Goal: Transaction & Acquisition: Obtain resource

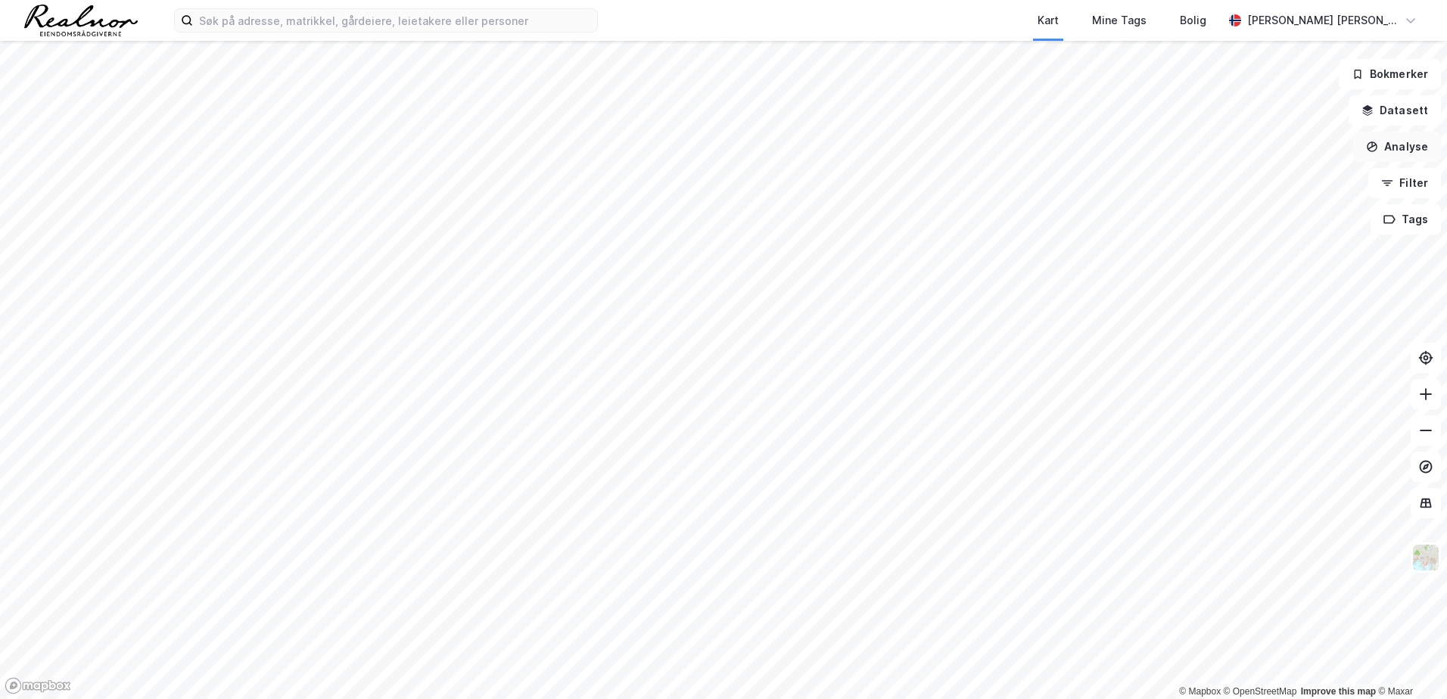
click at [1404, 148] on button "Analyse" at bounding box center [1398, 147] width 88 height 30
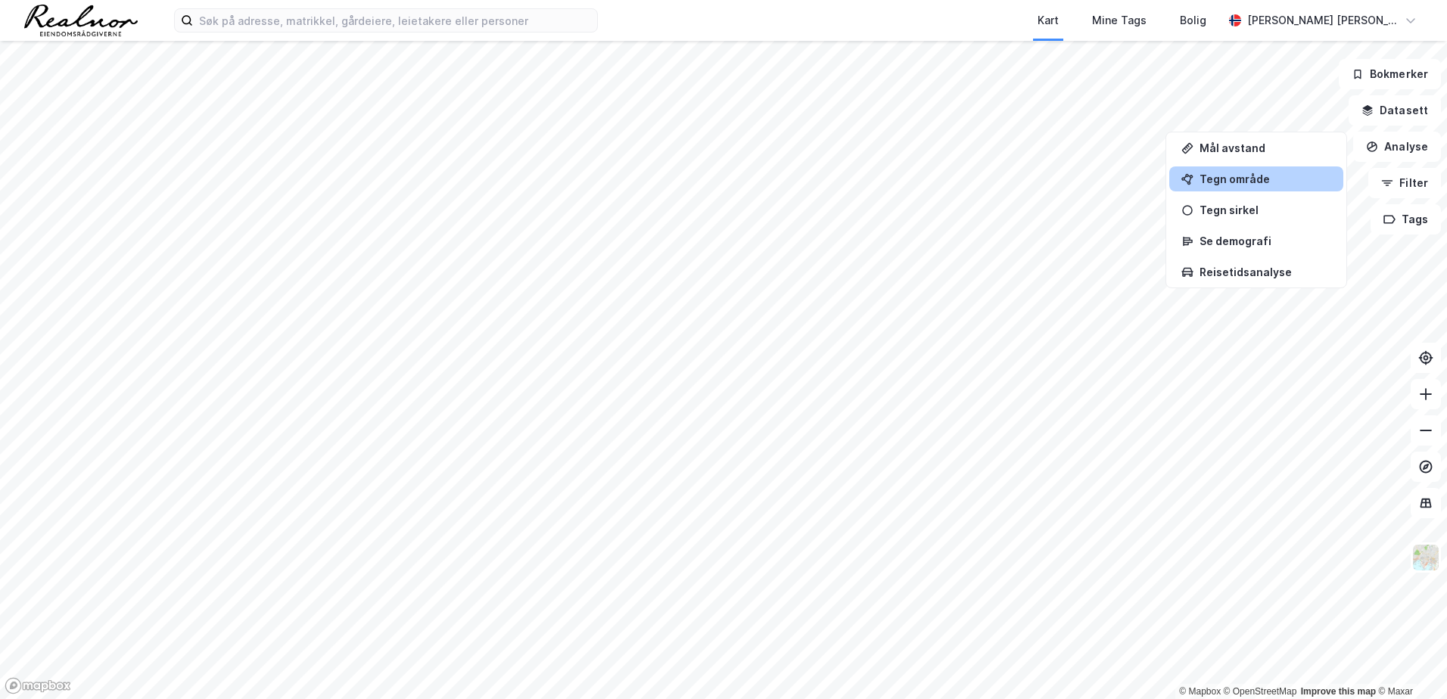
click at [1226, 179] on div "Tegn område" at bounding box center [1266, 179] width 132 height 13
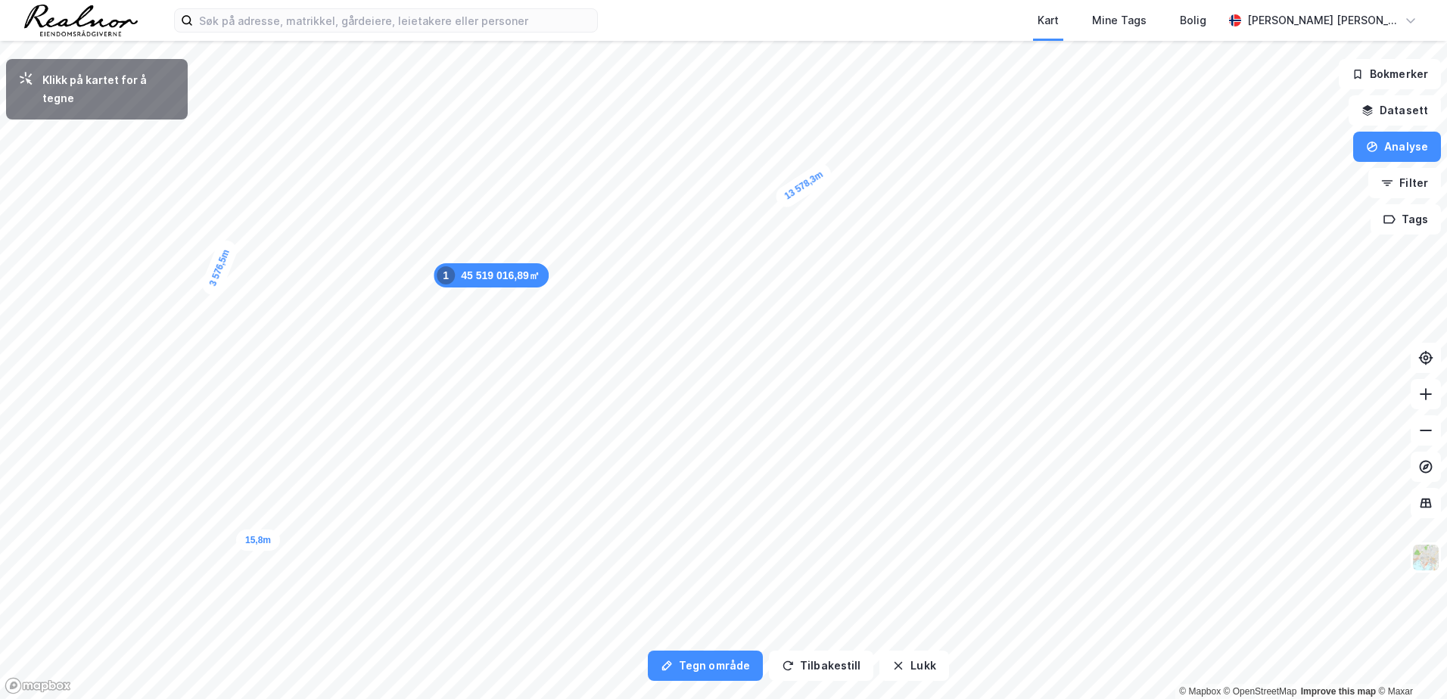
drag, startPoint x: 400, startPoint y: 413, endPoint x: 259, endPoint y: 541, distance: 190.3
click at [259, 541] on div "15,8m" at bounding box center [258, 540] width 44 height 21
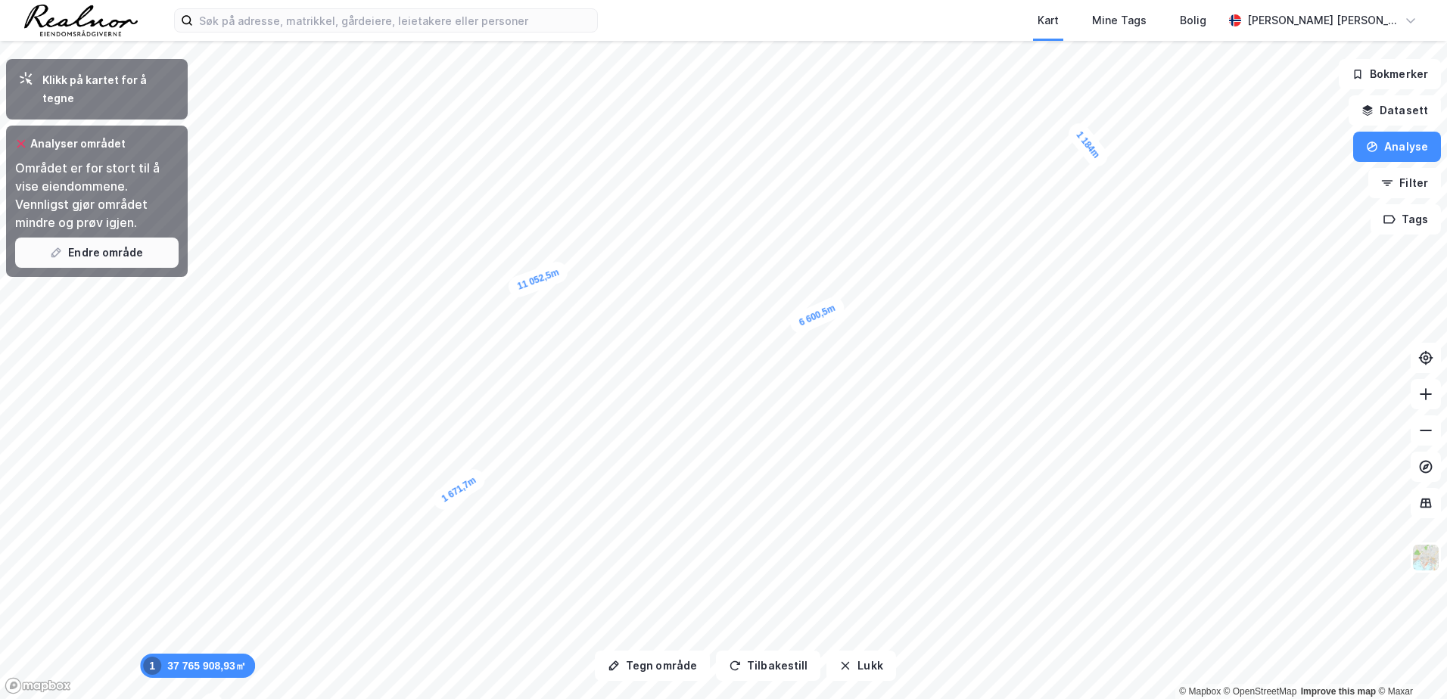
click at [119, 238] on button "Endre område" at bounding box center [97, 253] width 164 height 30
click at [1422, 357] on icon at bounding box center [1426, 358] width 15 height 15
click at [1400, 188] on button "Filter" at bounding box center [1405, 183] width 73 height 30
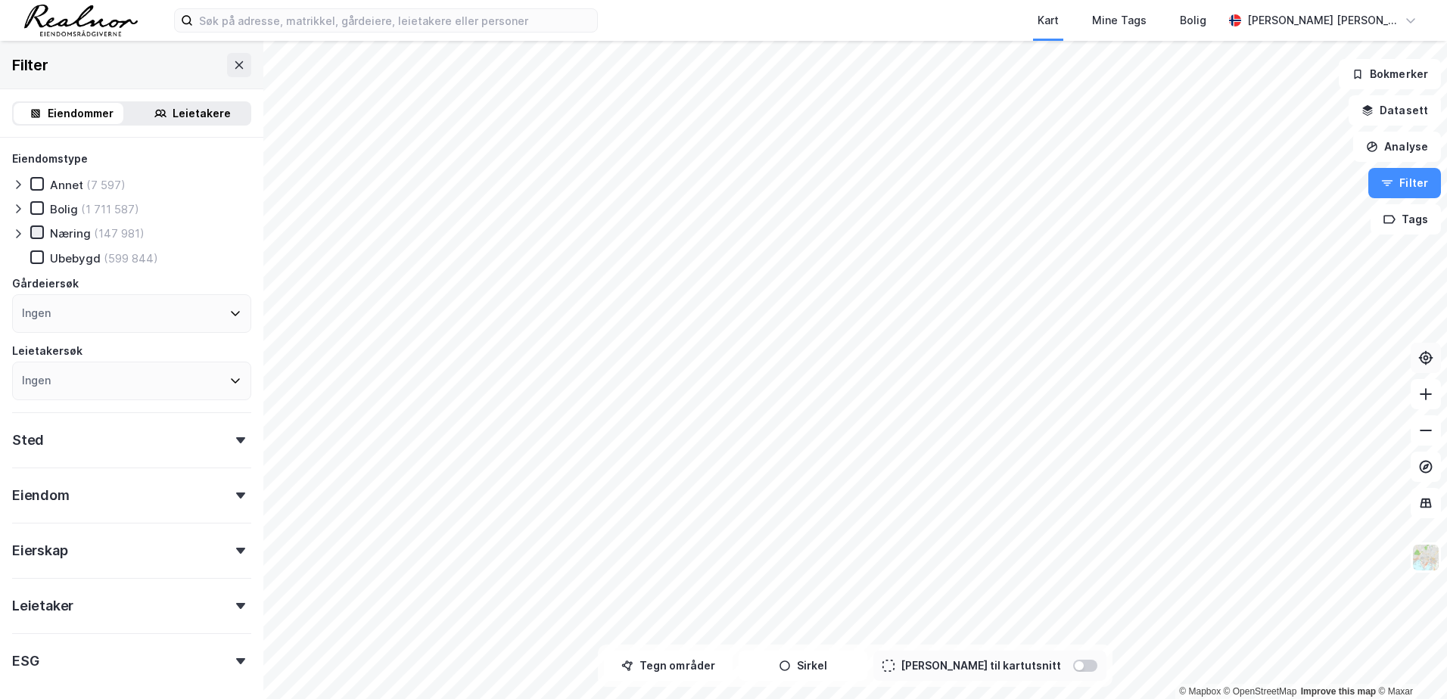
click at [38, 234] on icon at bounding box center [37, 232] width 8 height 5
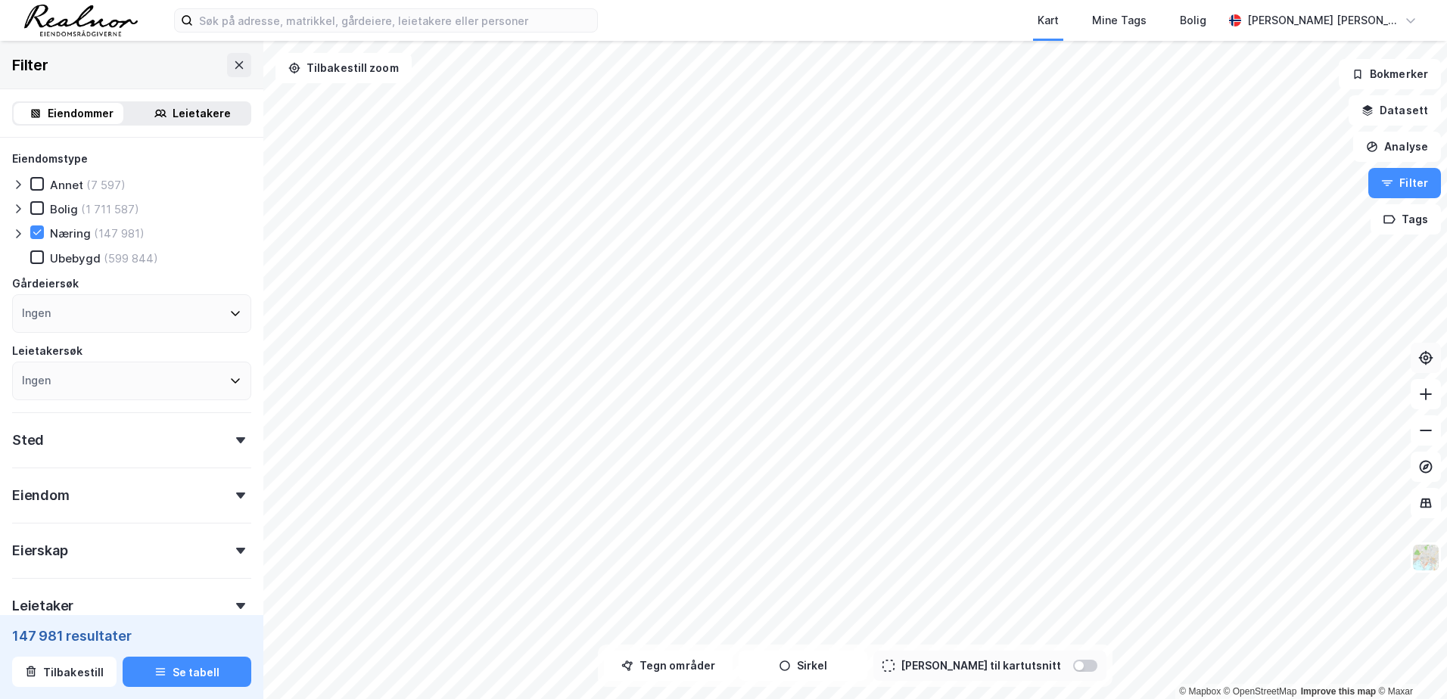
scroll to position [149, 0]
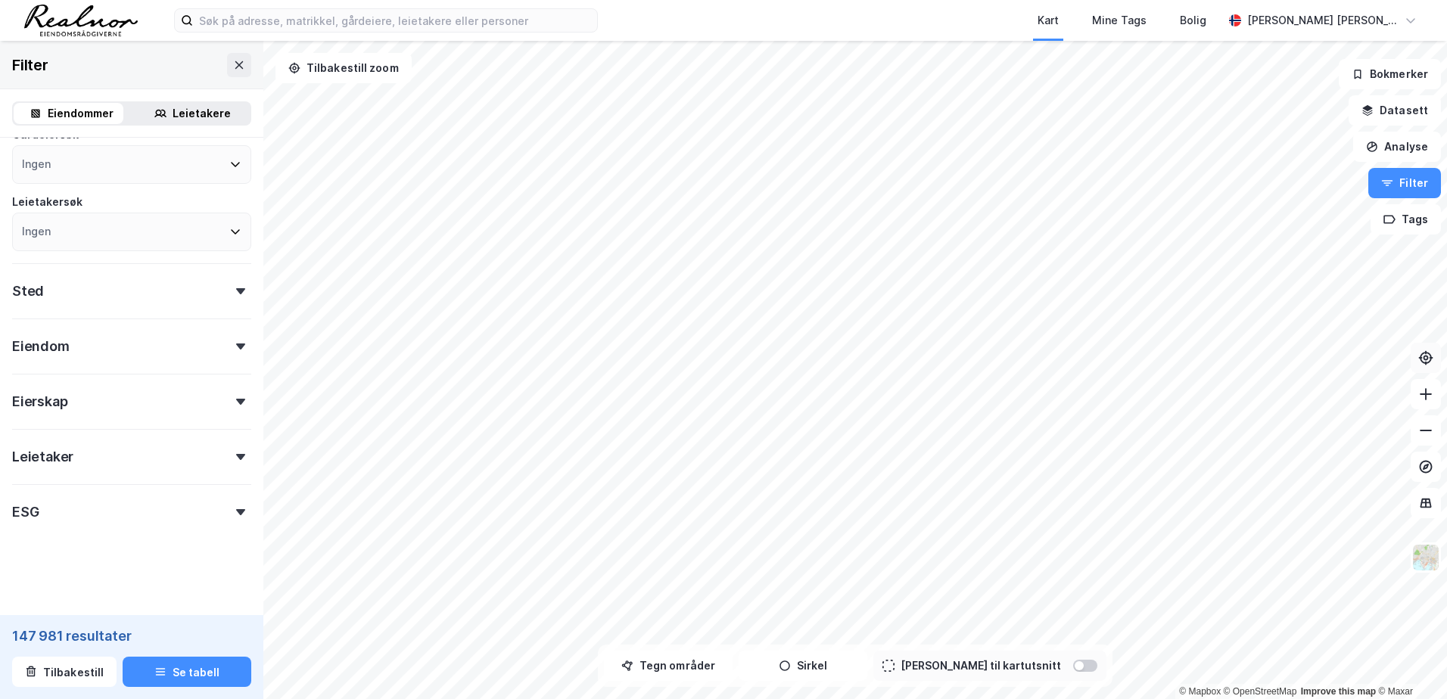
click at [232, 453] on div "Leietaker" at bounding box center [131, 450] width 239 height 43
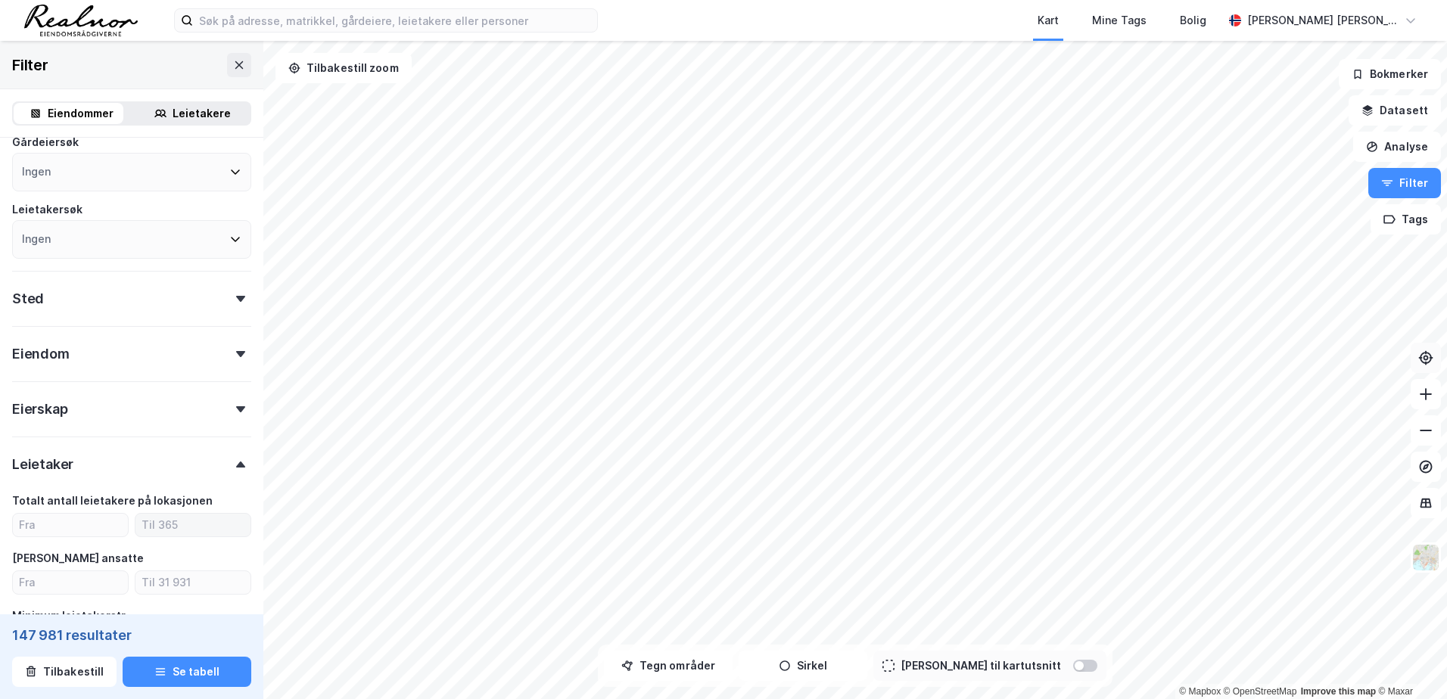
scroll to position [293, 0]
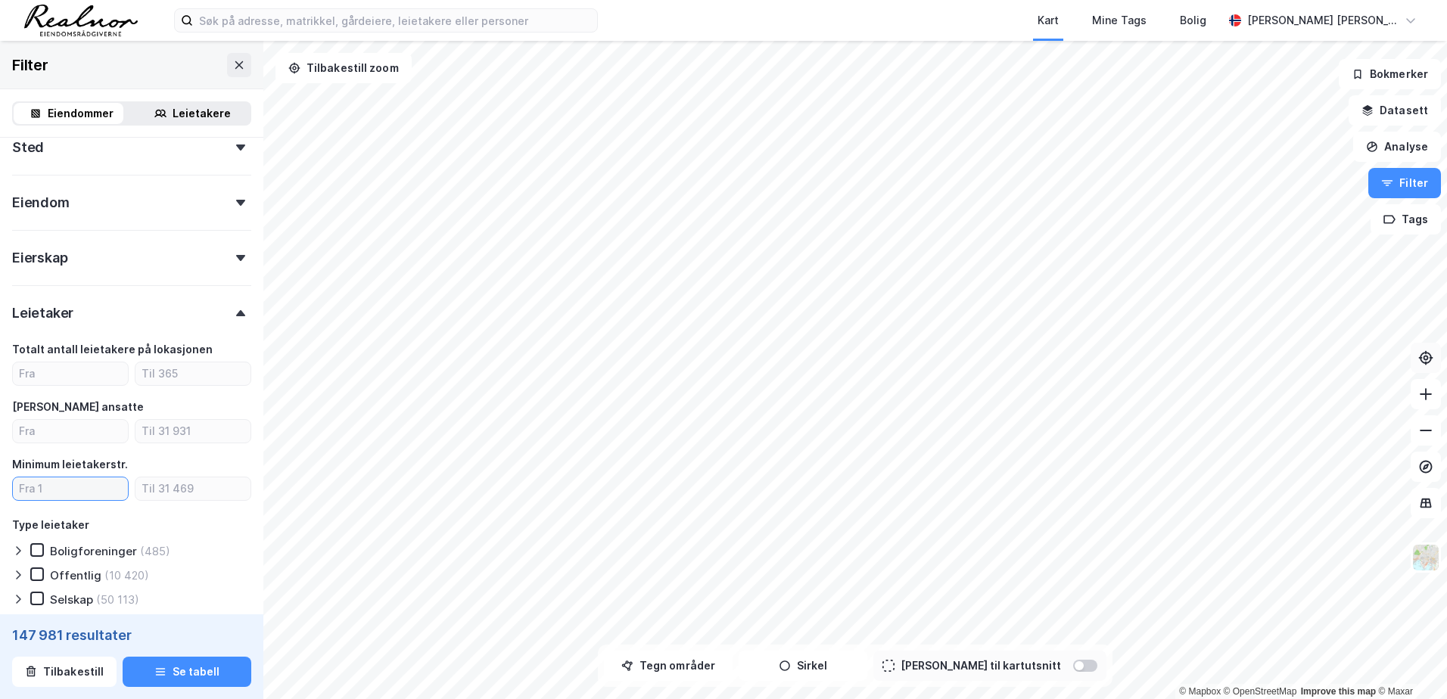
click at [70, 486] on input "number" at bounding box center [70, 489] width 115 height 23
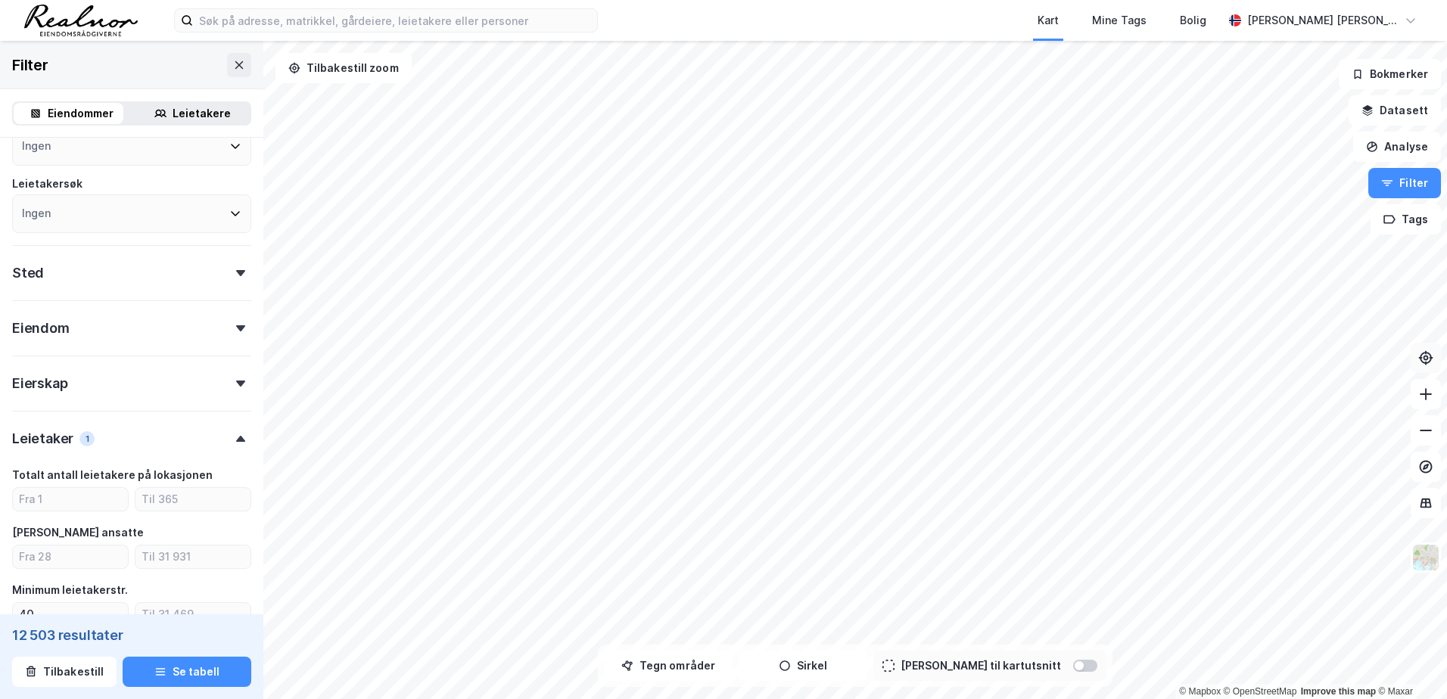
scroll to position [180, 0]
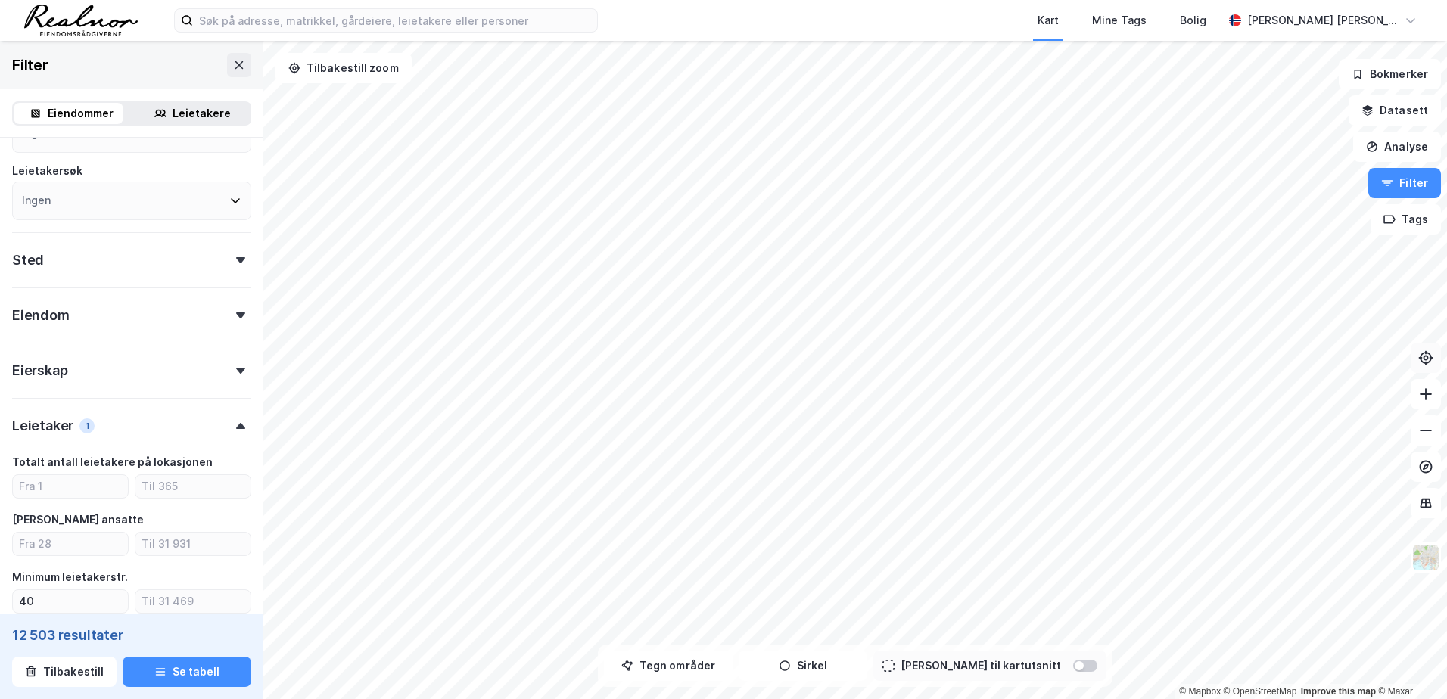
click at [236, 313] on icon at bounding box center [240, 316] width 9 height 6
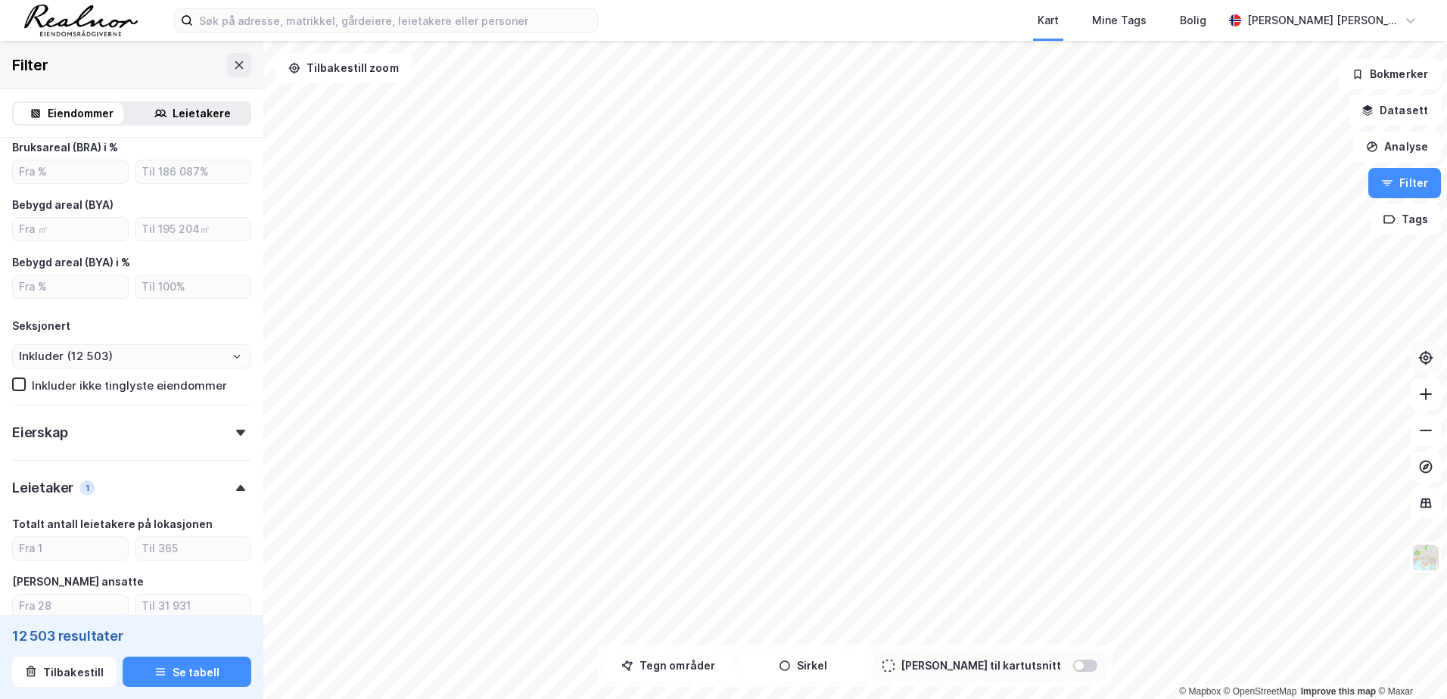
scroll to position [473, 0]
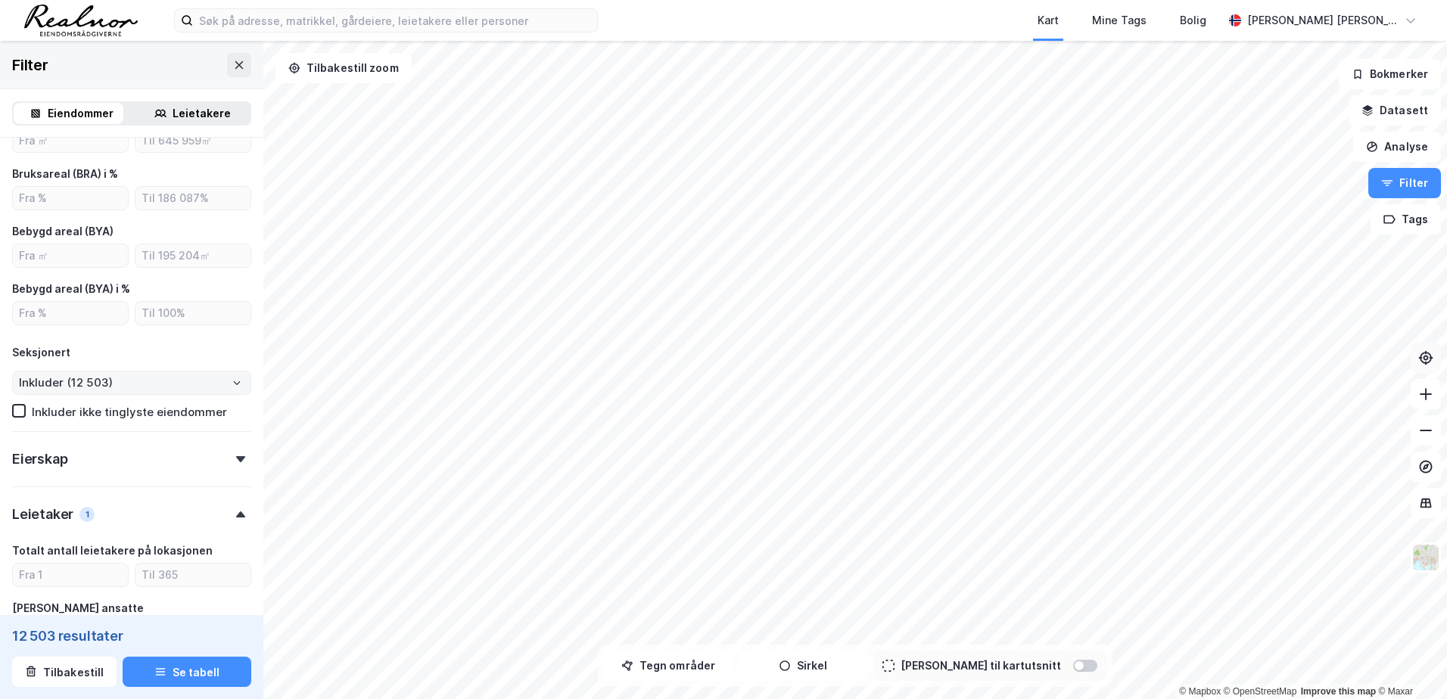
click at [232, 380] on icon "Open" at bounding box center [236, 383] width 9 height 9
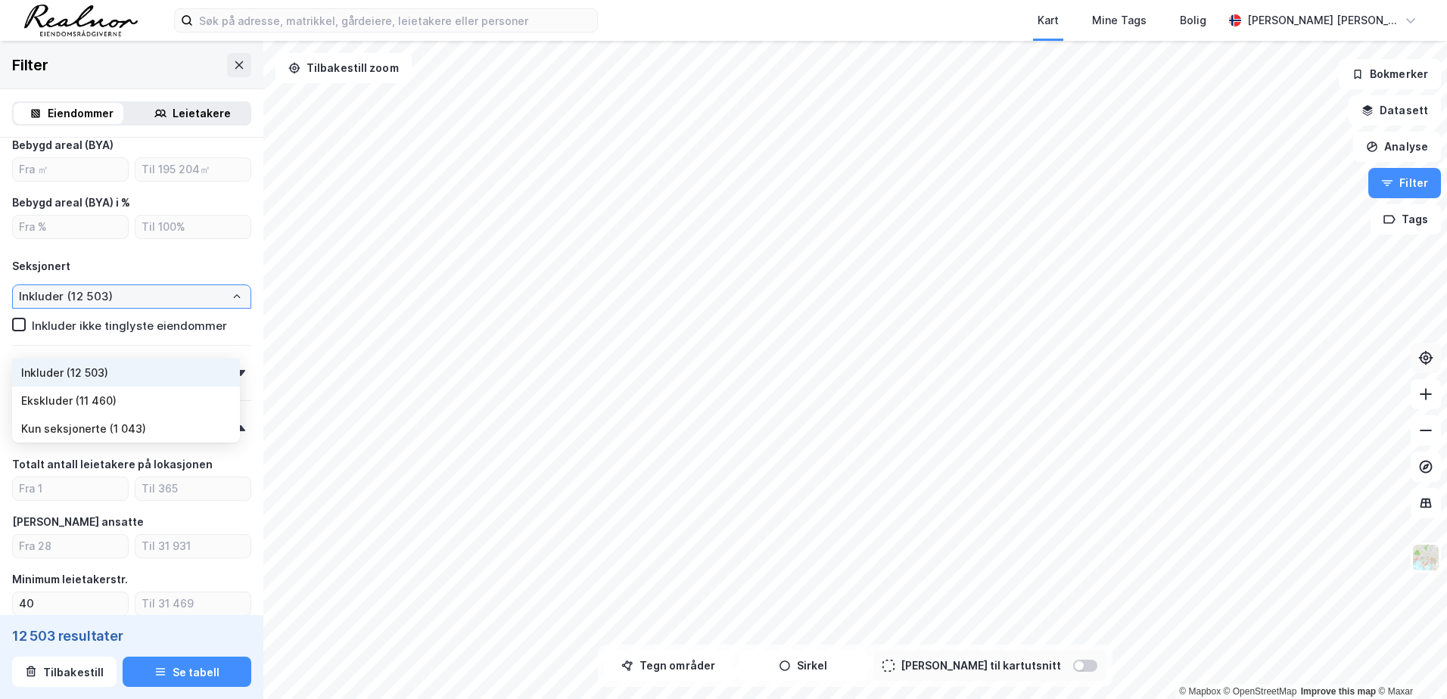
scroll to position [700, 0]
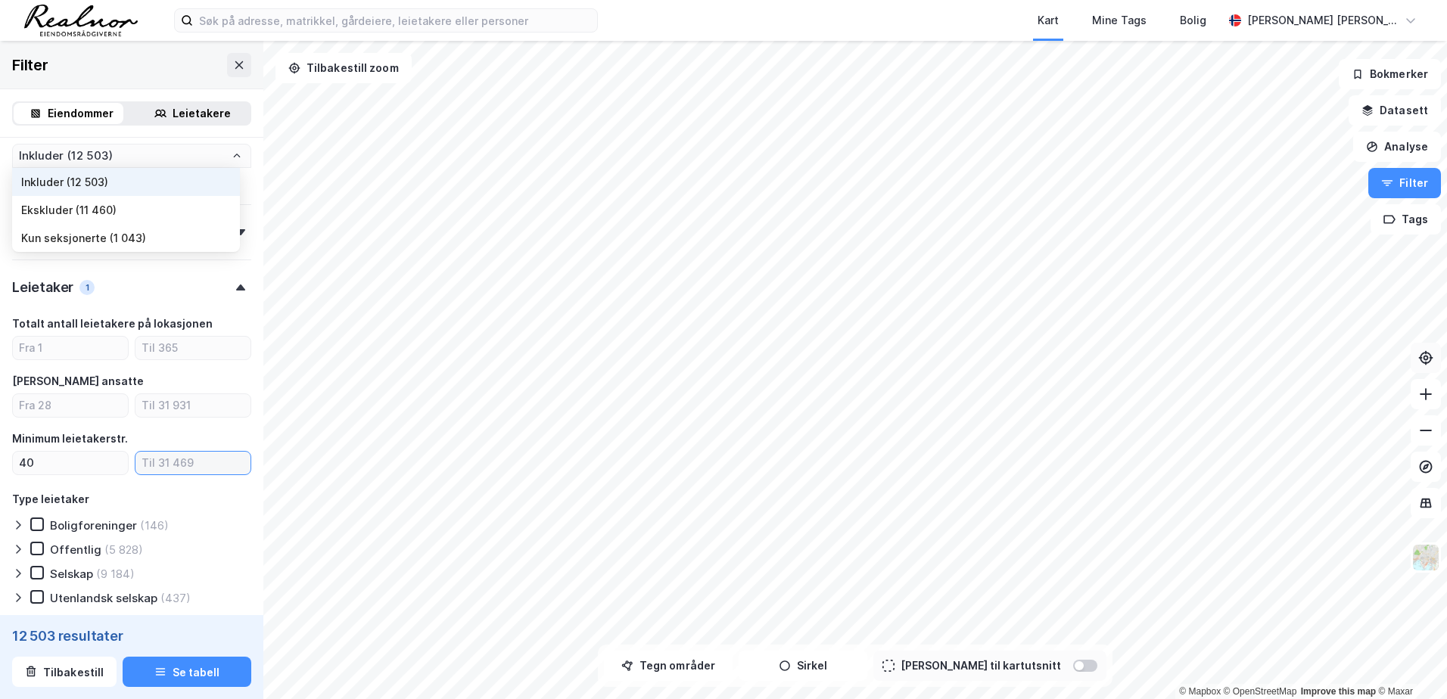
click at [146, 460] on input "number" at bounding box center [193, 463] width 115 height 23
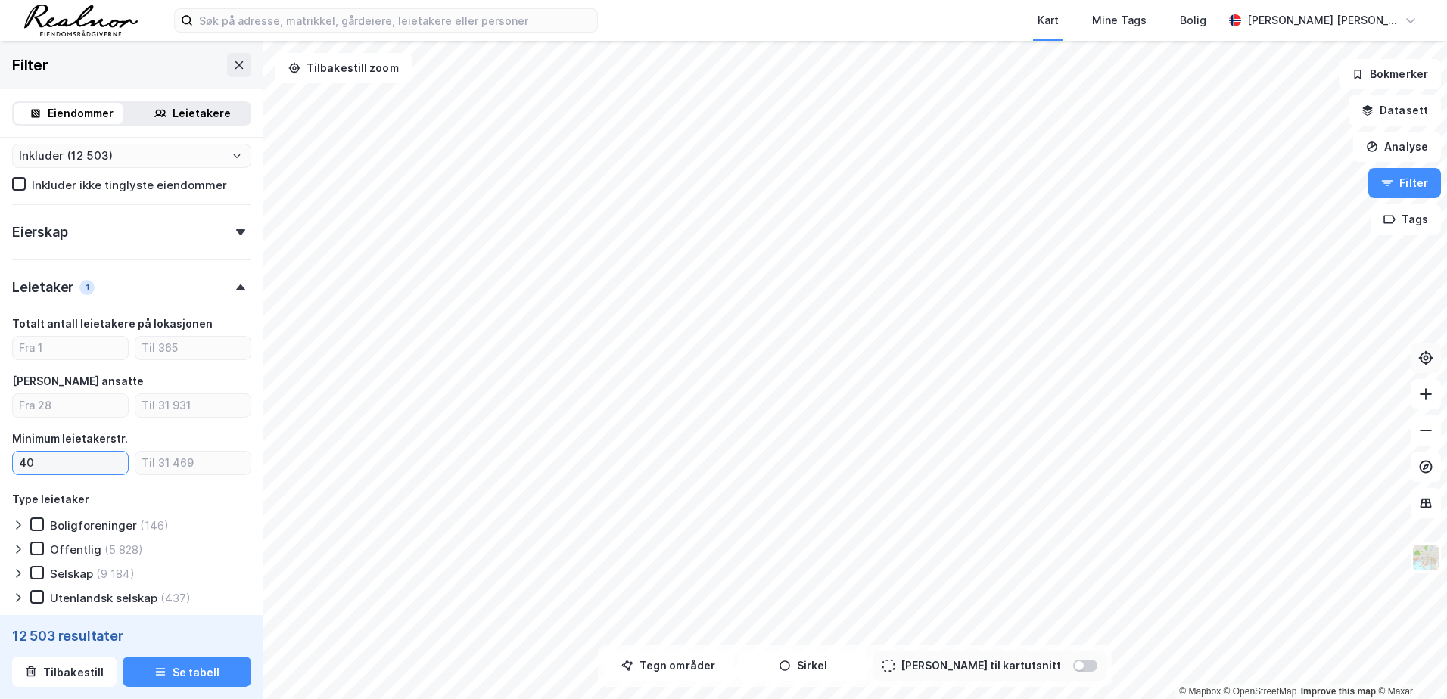
click at [48, 460] on input "40" at bounding box center [70, 463] width 115 height 23
type input "4"
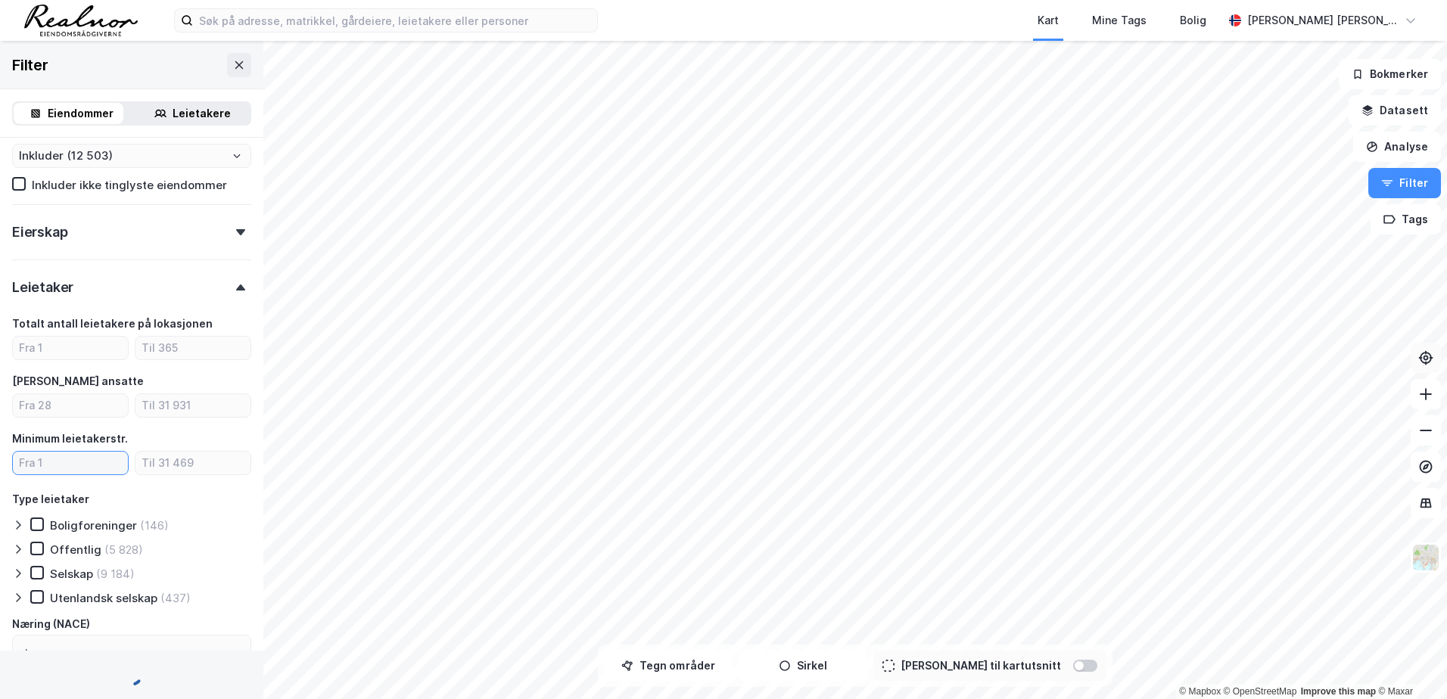
type input "Inkluder (147 981)"
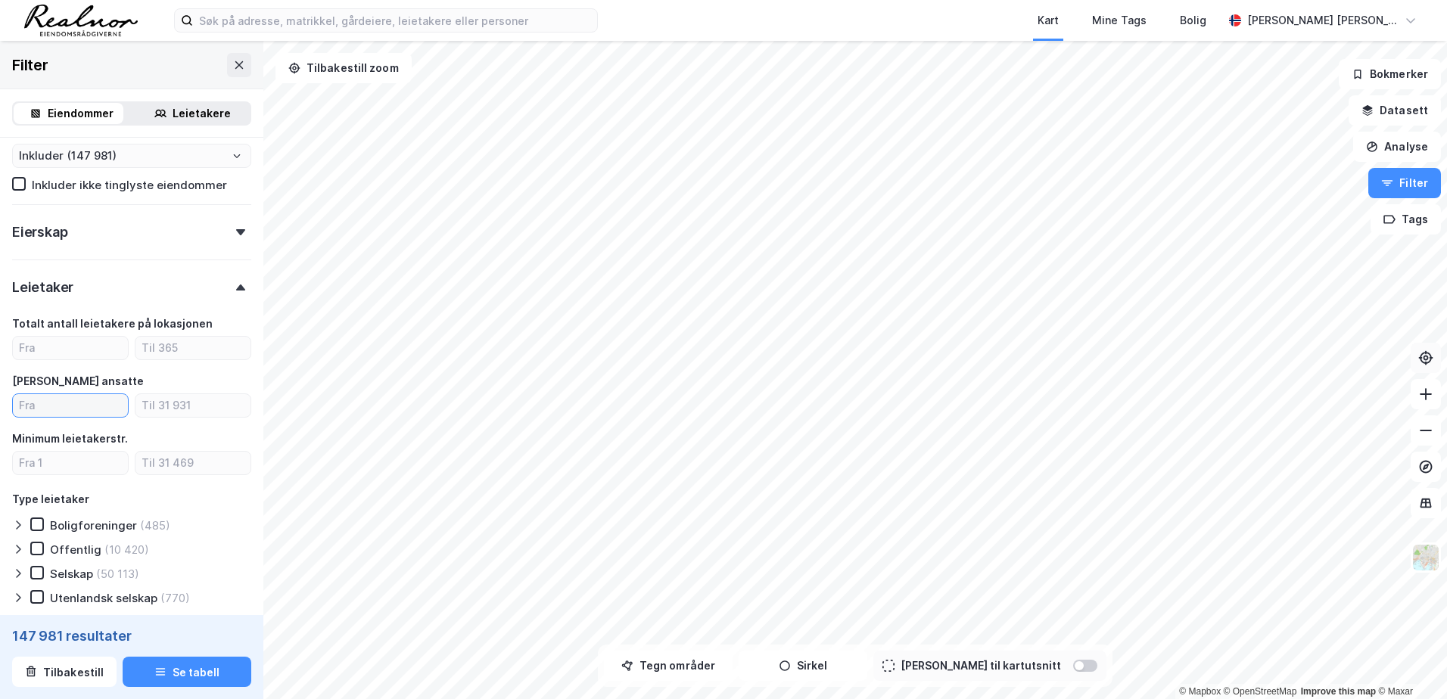
click at [42, 403] on input "number" at bounding box center [70, 405] width 115 height 23
type input "40"
type input "Inkluder (16 824)"
type input "40"
click at [160, 403] on input "number" at bounding box center [193, 405] width 115 height 23
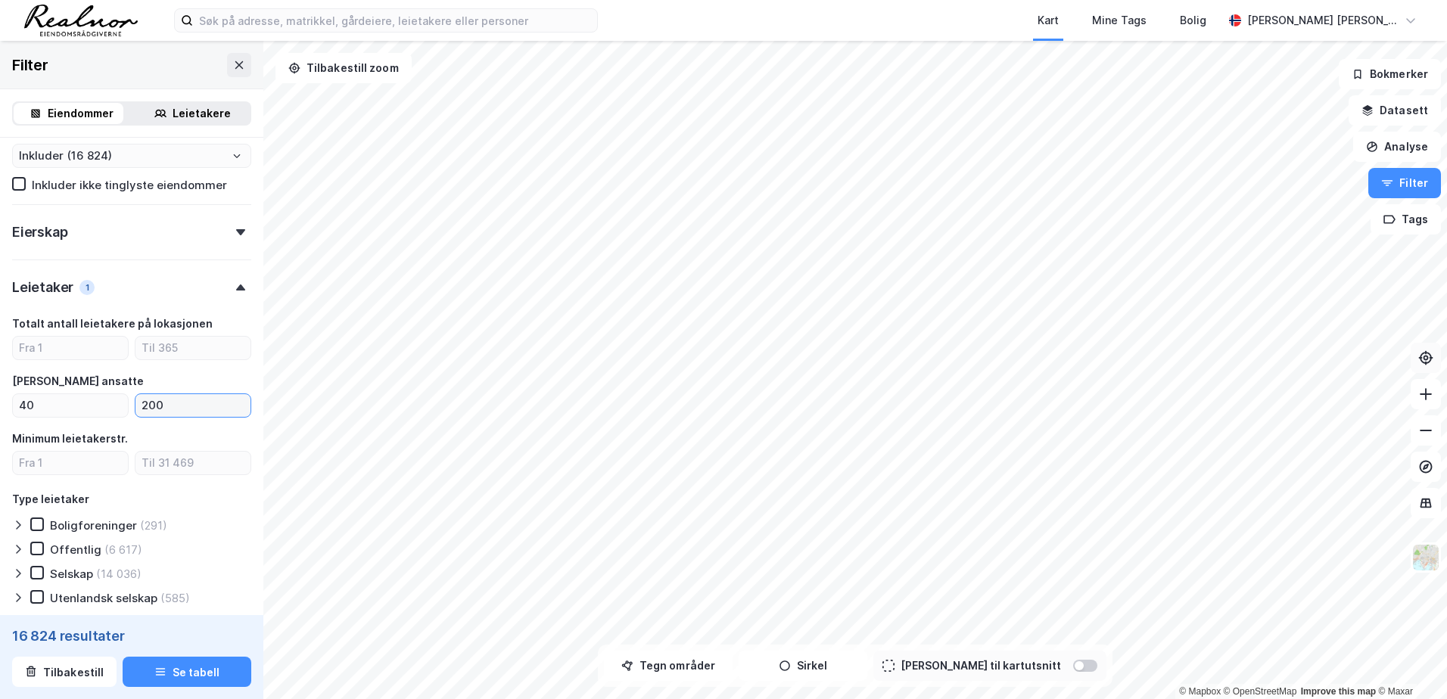
type input "2000"
type input "Inkluder (16 642)"
type input "2000"
click at [236, 232] on icon at bounding box center [240, 232] width 9 height 6
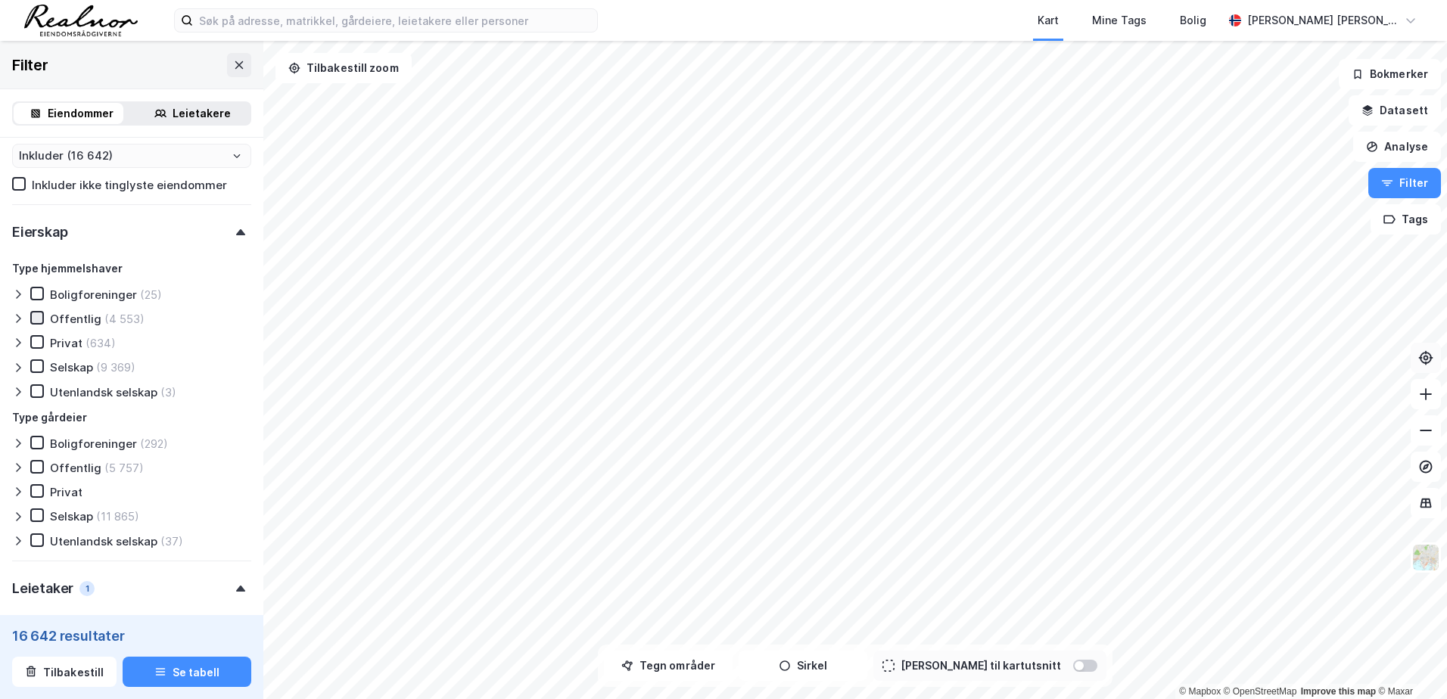
click at [38, 318] on icon at bounding box center [37, 317] width 8 height 5
click at [37, 363] on icon at bounding box center [37, 366] width 11 height 11
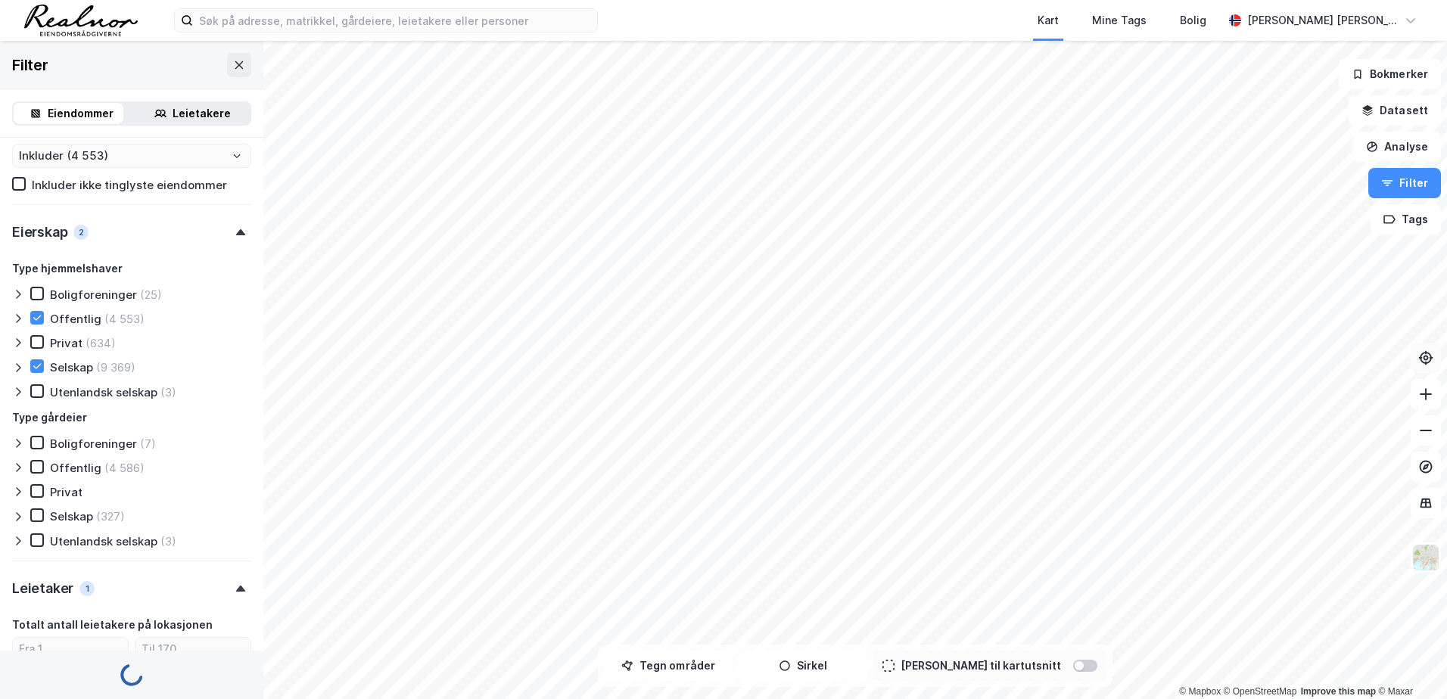
type input "Inkluder (13 922)"
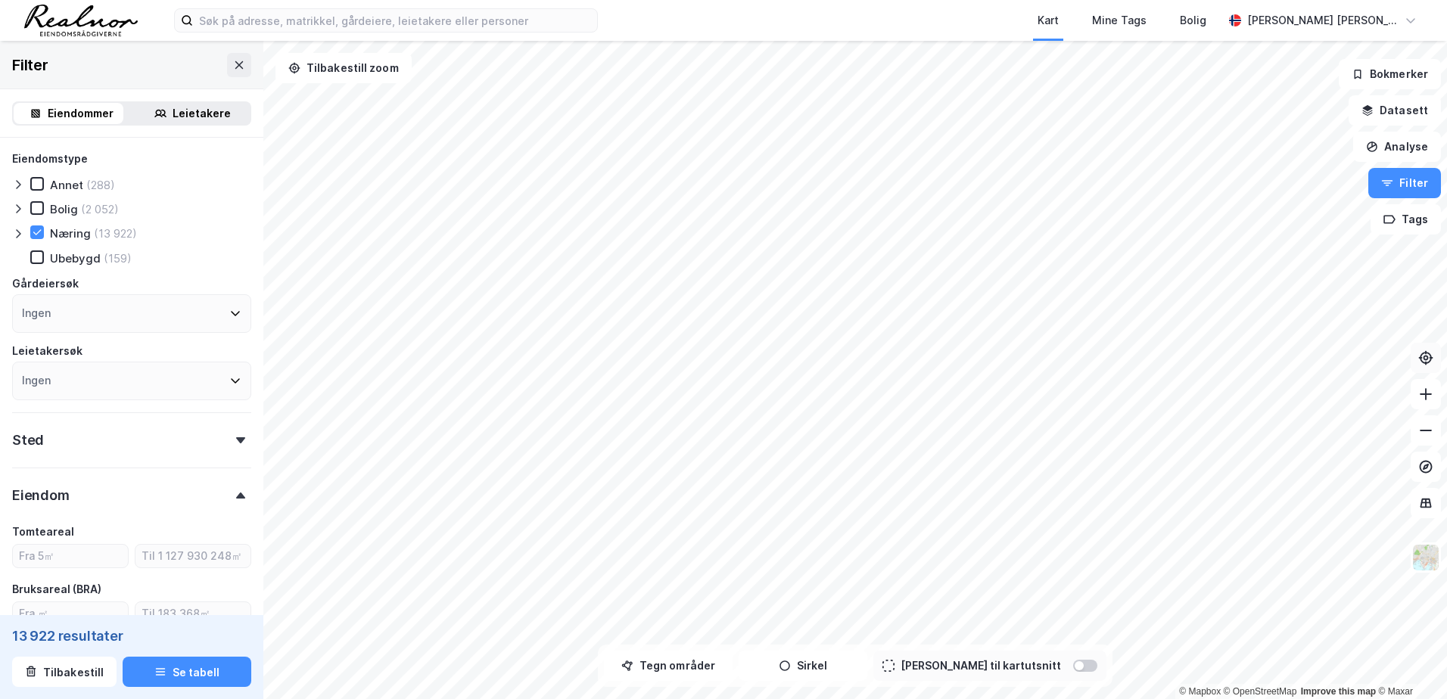
click at [197, 112] on div "Leietakere" at bounding box center [202, 113] width 58 height 18
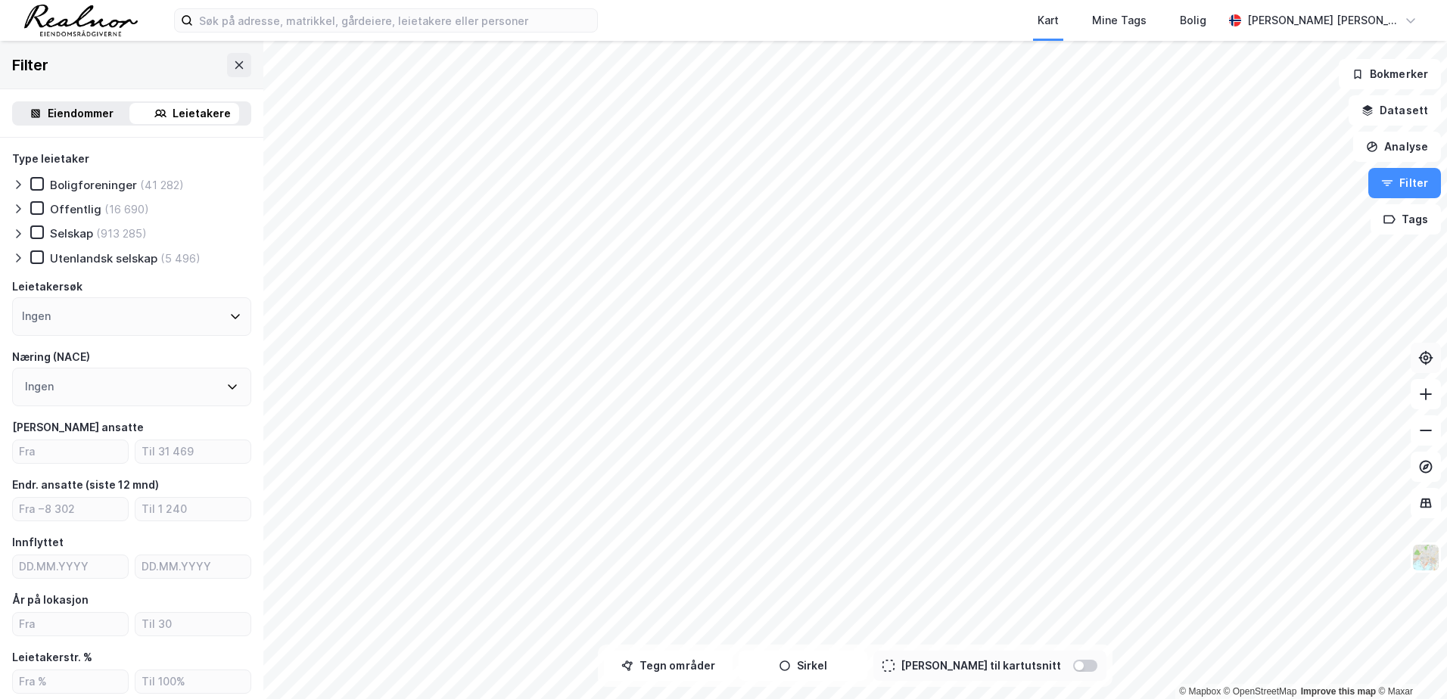
click at [64, 116] on div "Eiendommer" at bounding box center [81, 113] width 66 height 18
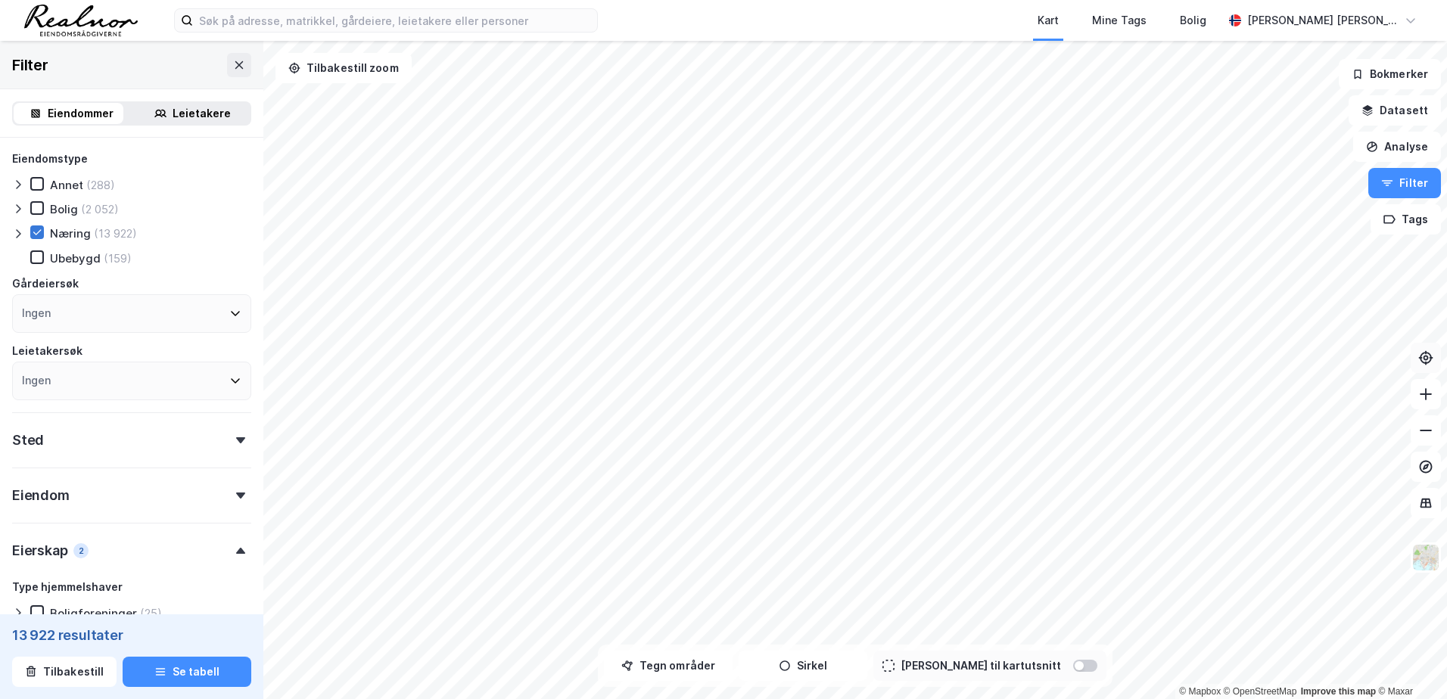
click at [35, 231] on icon at bounding box center [37, 232] width 11 height 11
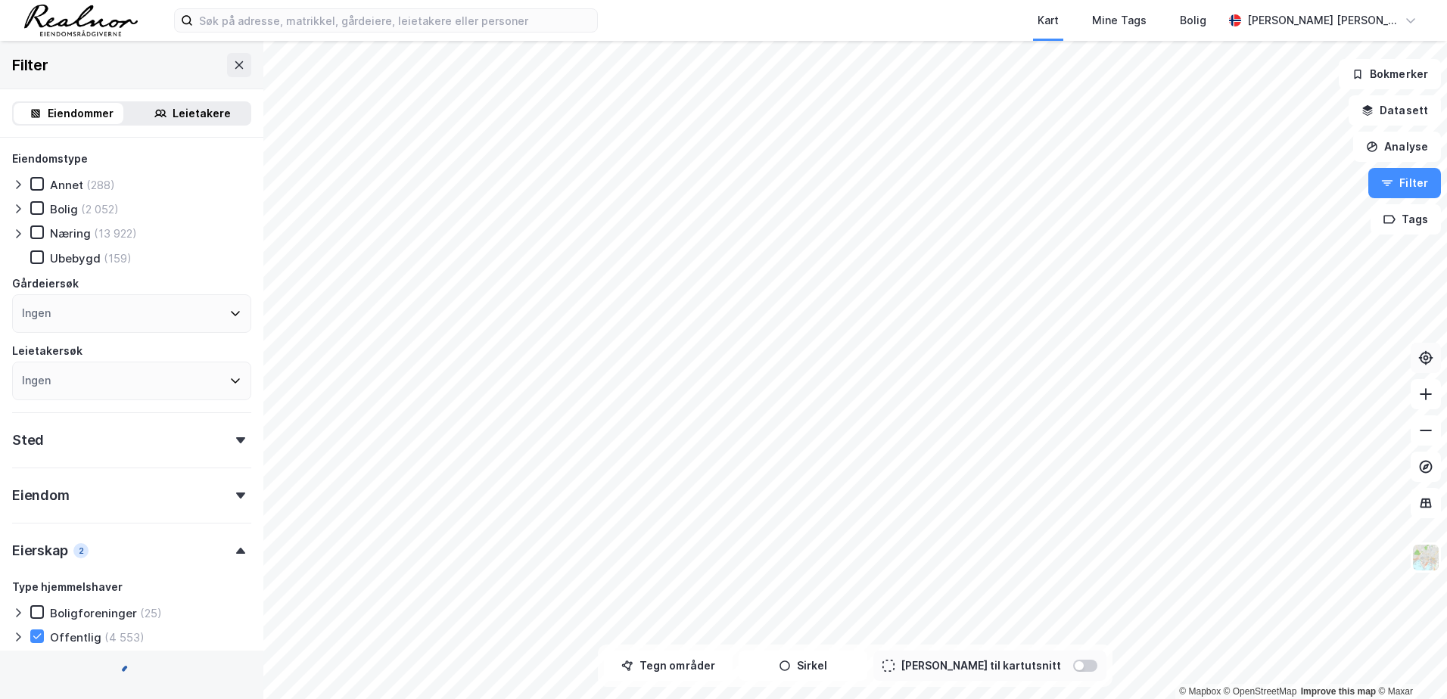
scroll to position [151, 0]
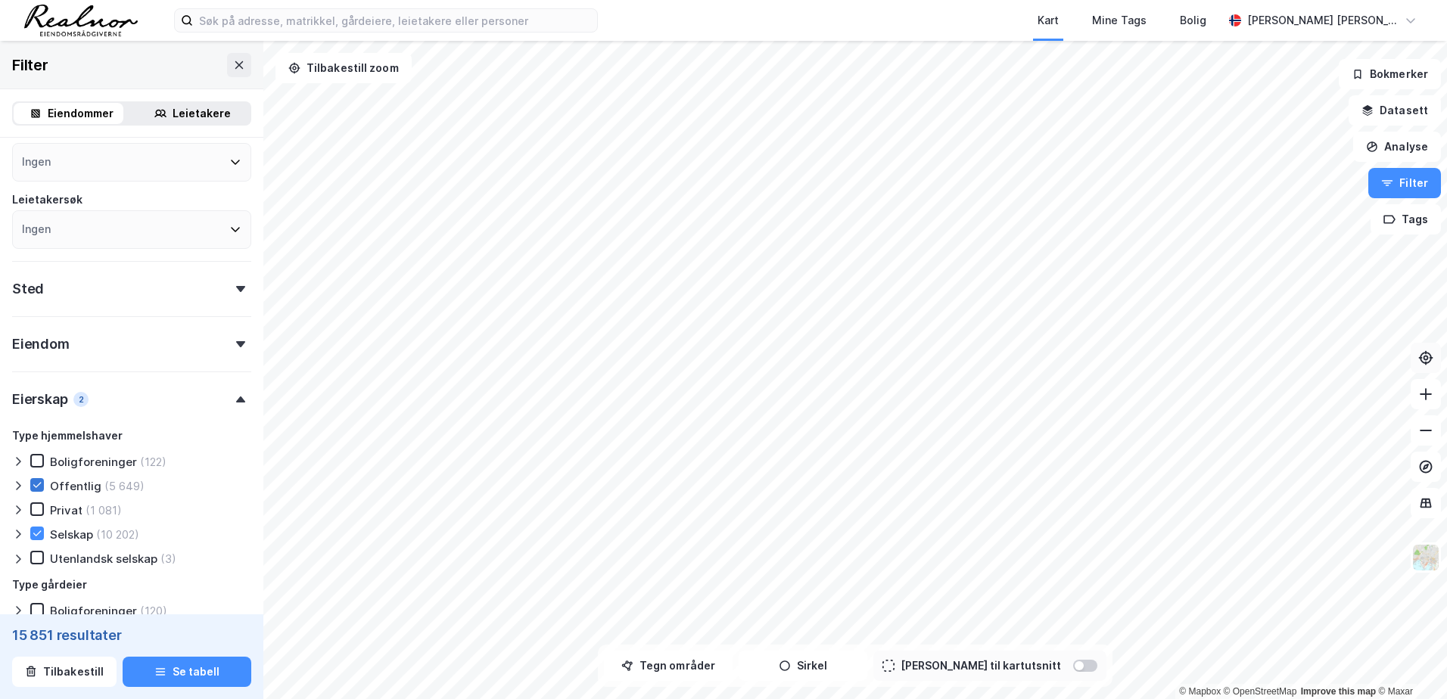
click at [40, 486] on icon at bounding box center [37, 485] width 11 height 11
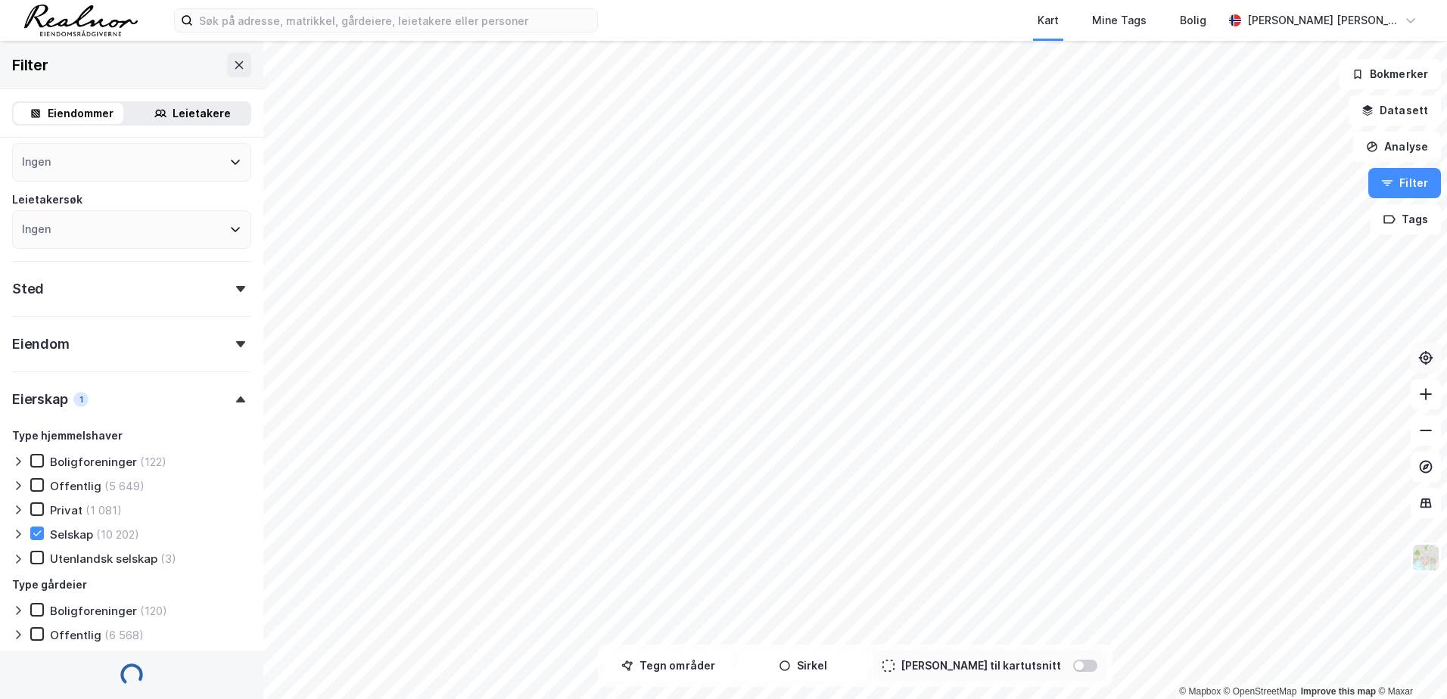
click at [39, 534] on icon at bounding box center [37, 533] width 11 height 11
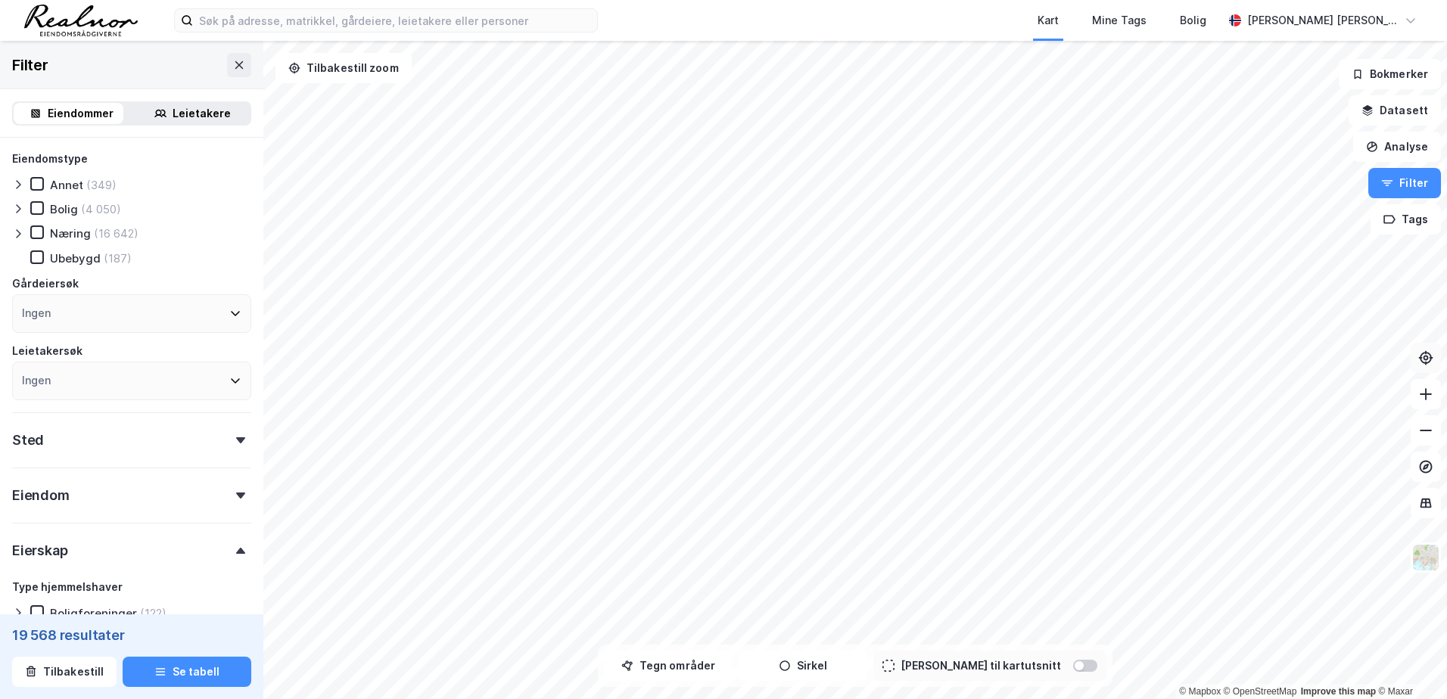
click at [178, 114] on div "Leietakere" at bounding box center [202, 113] width 58 height 18
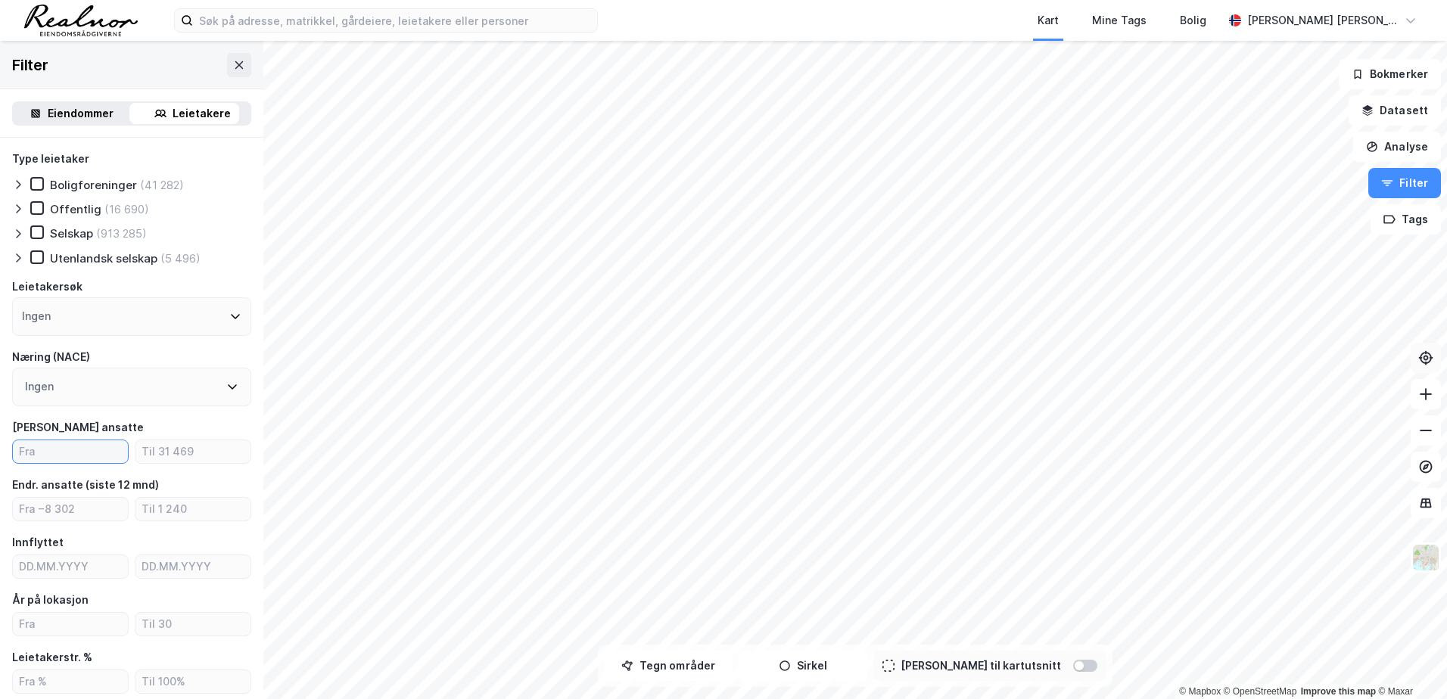
click at [56, 453] on input "number" at bounding box center [70, 452] width 115 height 23
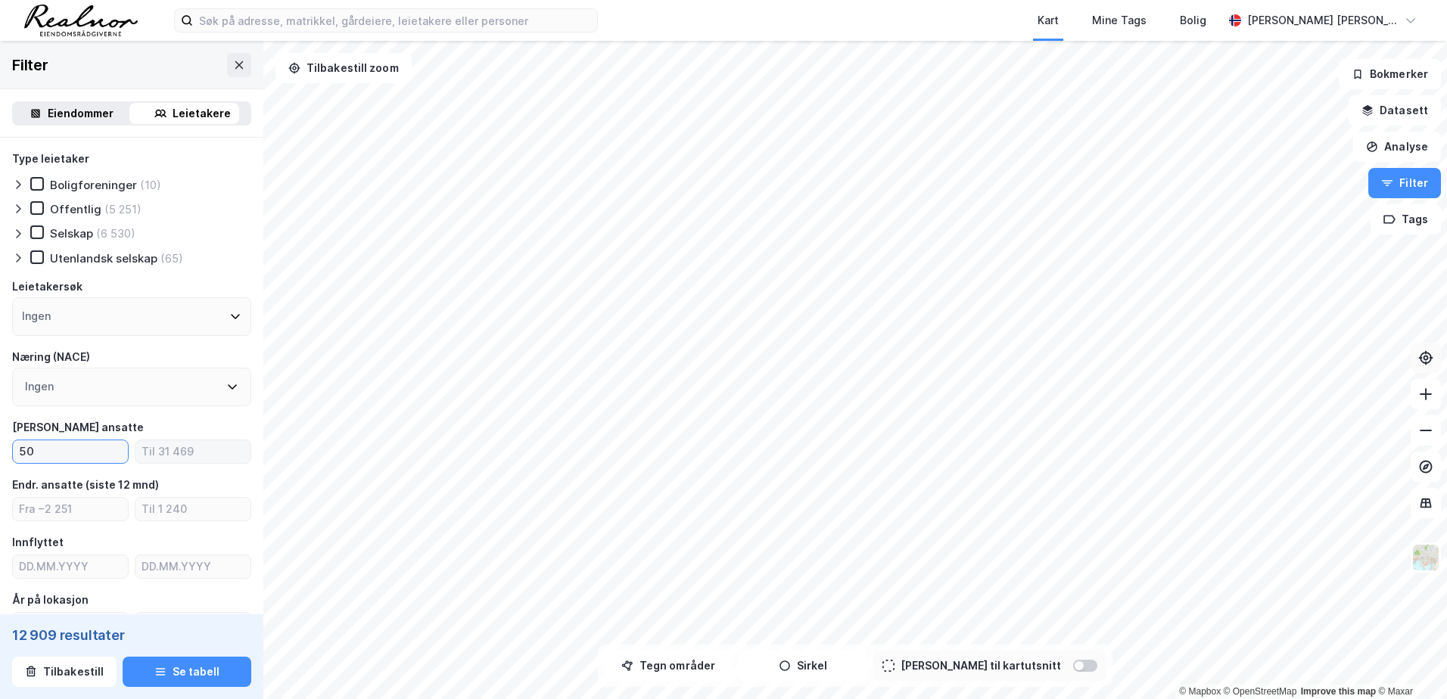
type input "50"
click at [142, 451] on input "number" at bounding box center [193, 452] width 115 height 23
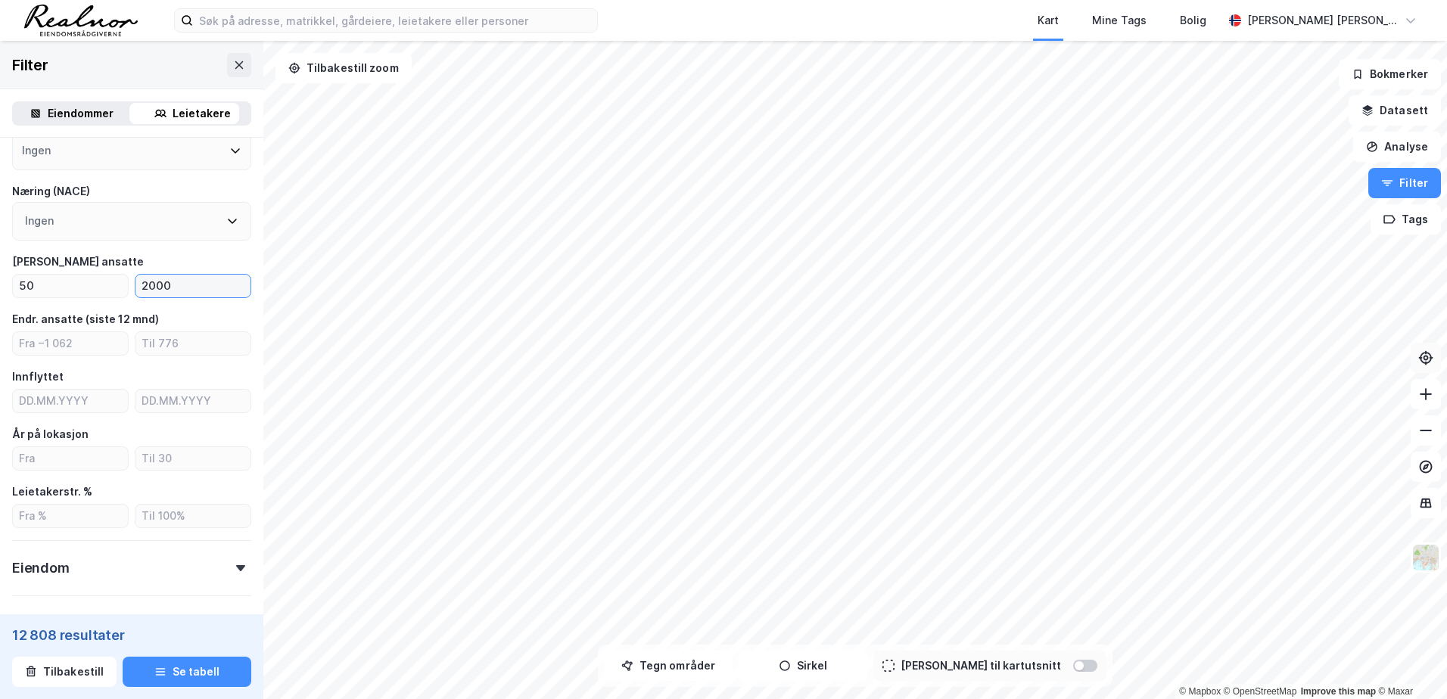
scroll to position [227, 0]
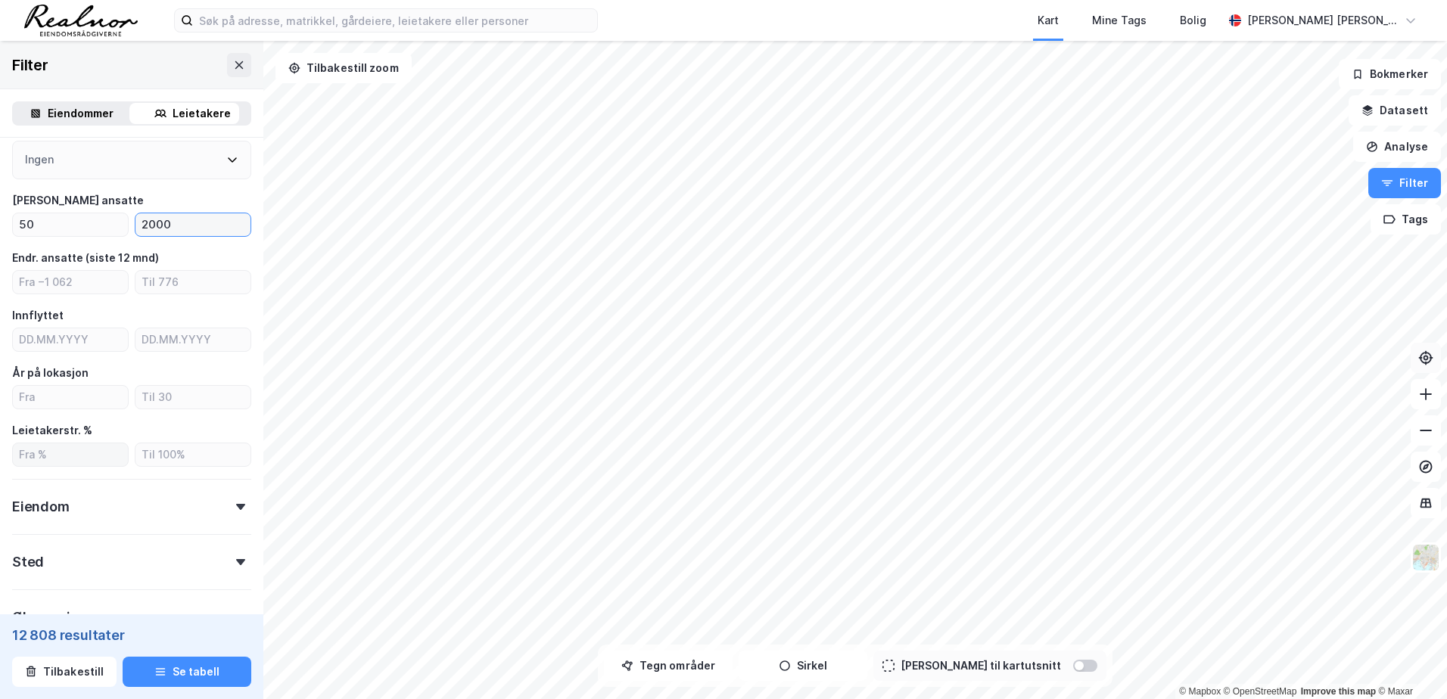
type input "2000"
click at [51, 454] on input "number" at bounding box center [70, 455] width 115 height 23
click at [76, 425] on div "Leietakerstr. %" at bounding box center [52, 431] width 80 height 18
click at [46, 430] on div "Leietakerstr. %" at bounding box center [52, 431] width 80 height 18
click at [48, 397] on input "number" at bounding box center [70, 397] width 115 height 23
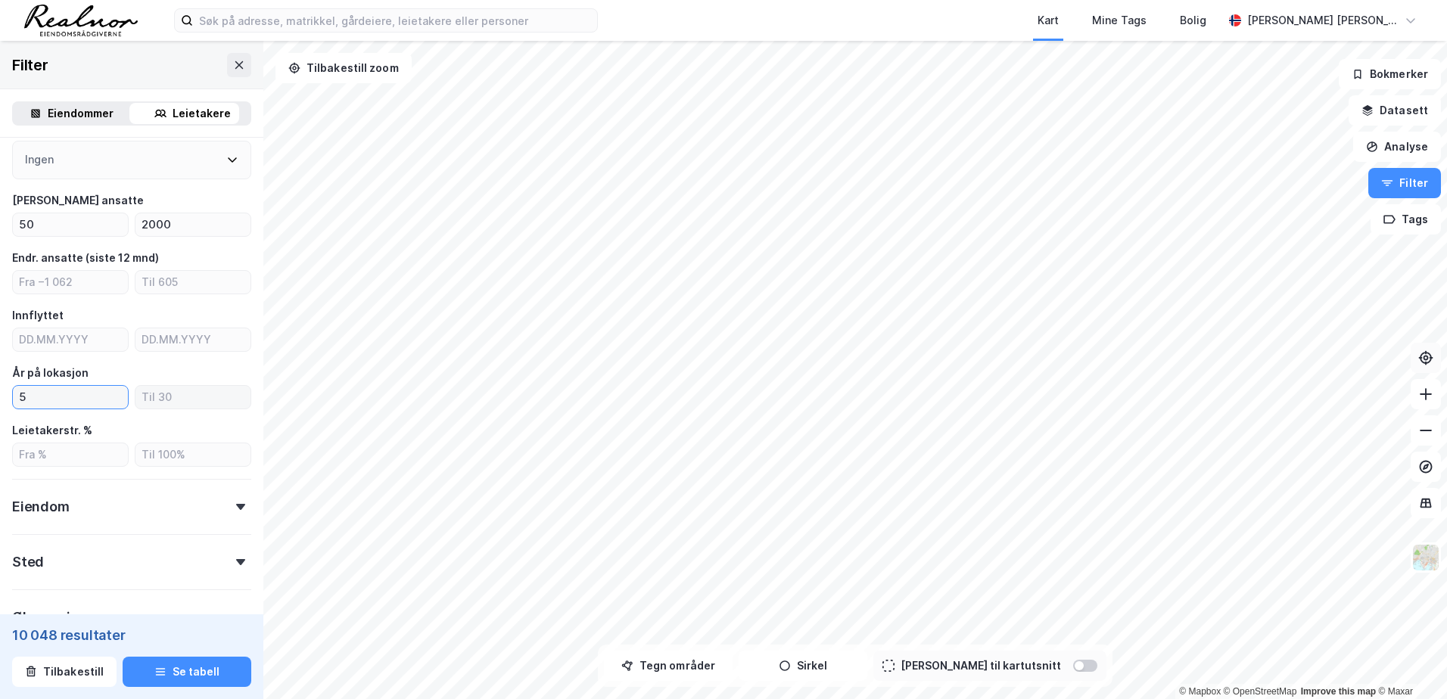
type input "5"
click at [148, 398] on input "number" at bounding box center [193, 397] width 115 height 23
type input "20"
click at [50, 280] on input "number" at bounding box center [70, 282] width 115 height 23
type input "DD.MM.YYYY"
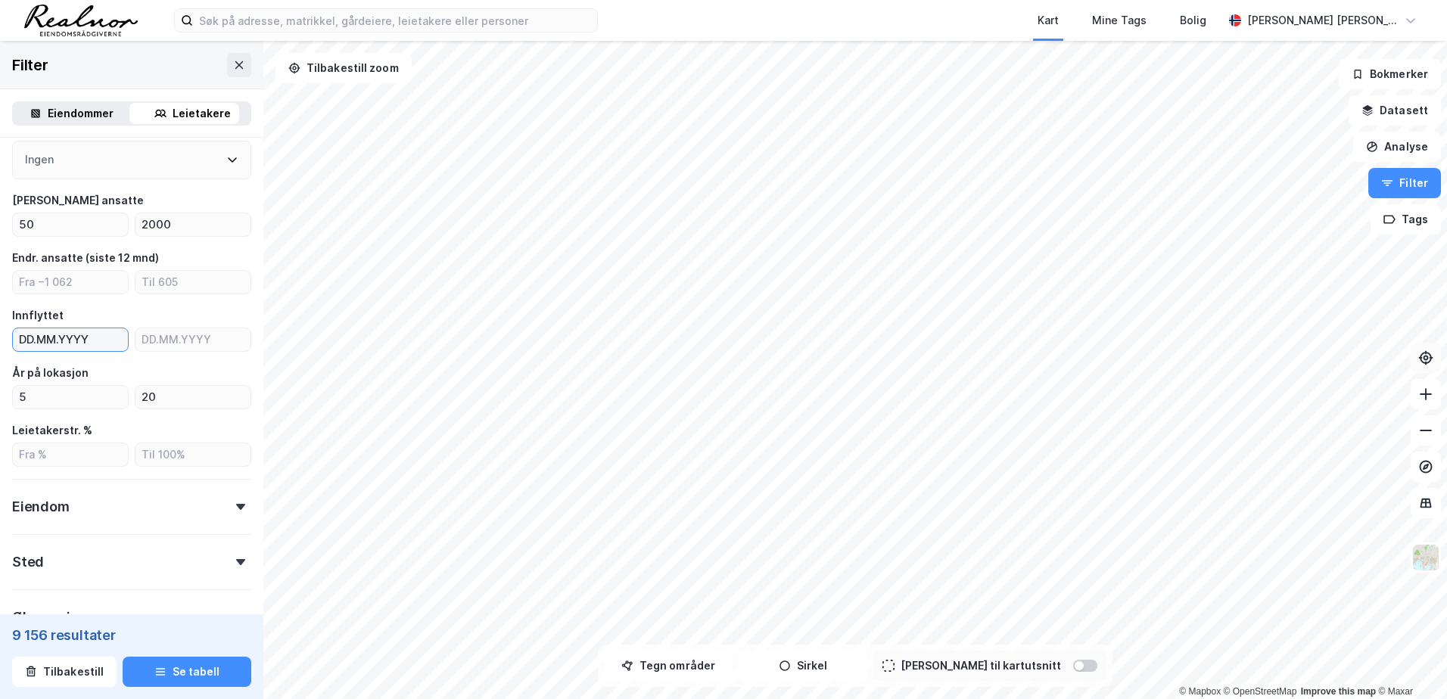
click at [53, 337] on input "DD.MM.YYYY" at bounding box center [70, 340] width 115 height 23
type input "DD.MM.YYYY"
click at [75, 282] on input "number" at bounding box center [70, 282] width 115 height 23
click at [75, 276] on input "number" at bounding box center [70, 282] width 115 height 23
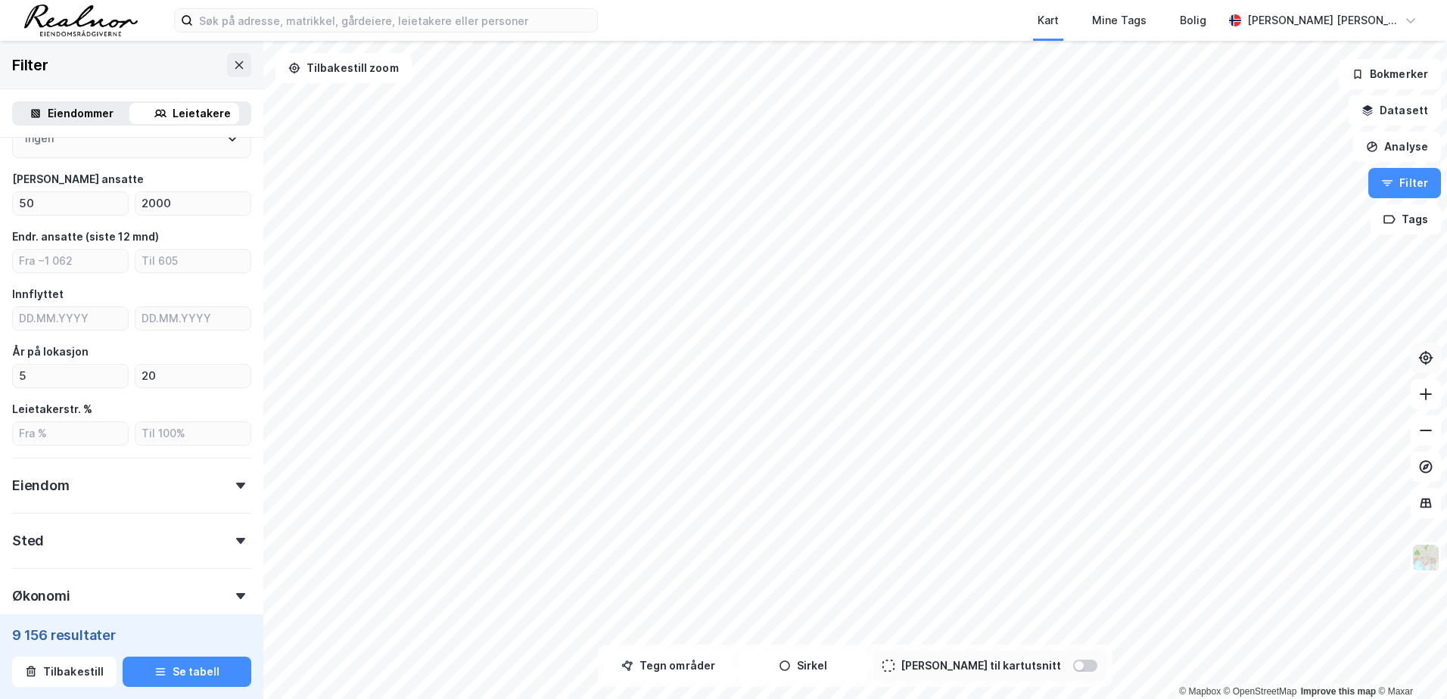
scroll to position [227, 0]
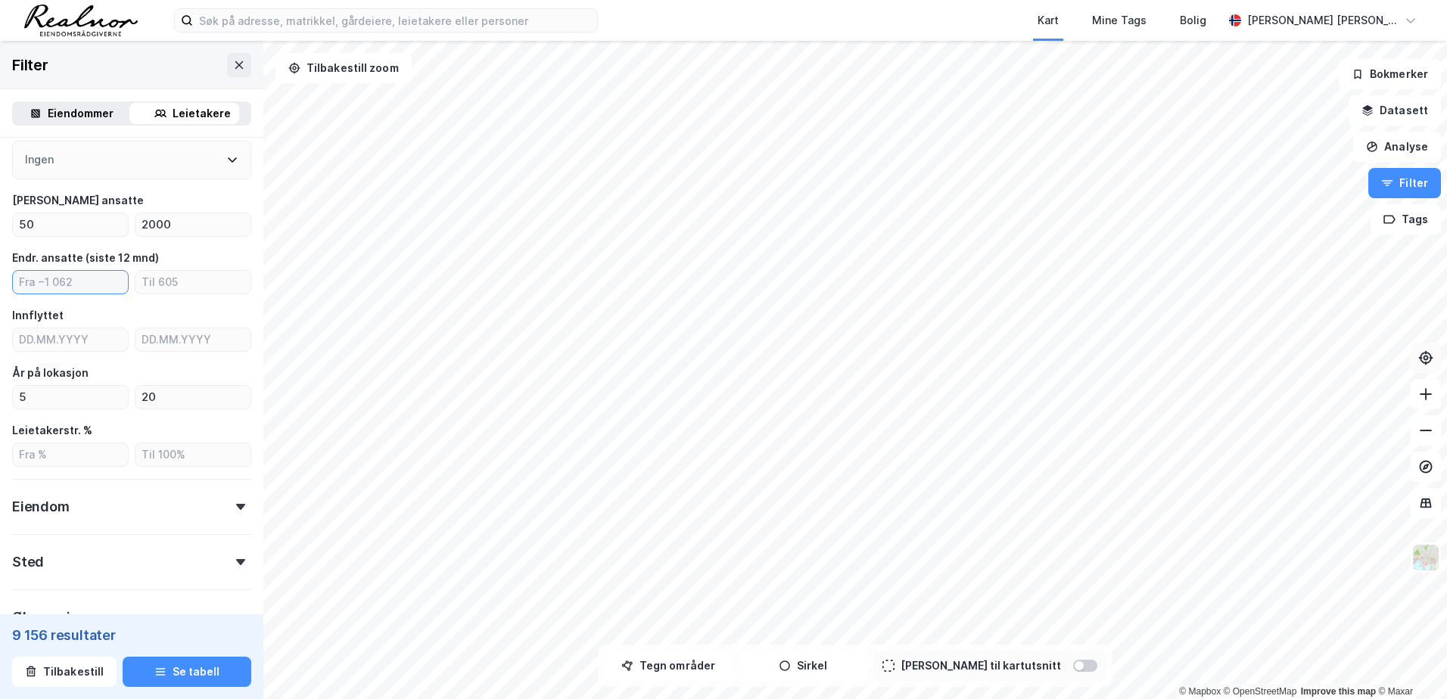
click at [70, 284] on input "number" at bounding box center [70, 282] width 115 height 23
type input "5"
type input "10"
click at [150, 283] on input "number" at bounding box center [193, 282] width 115 height 23
type input "200"
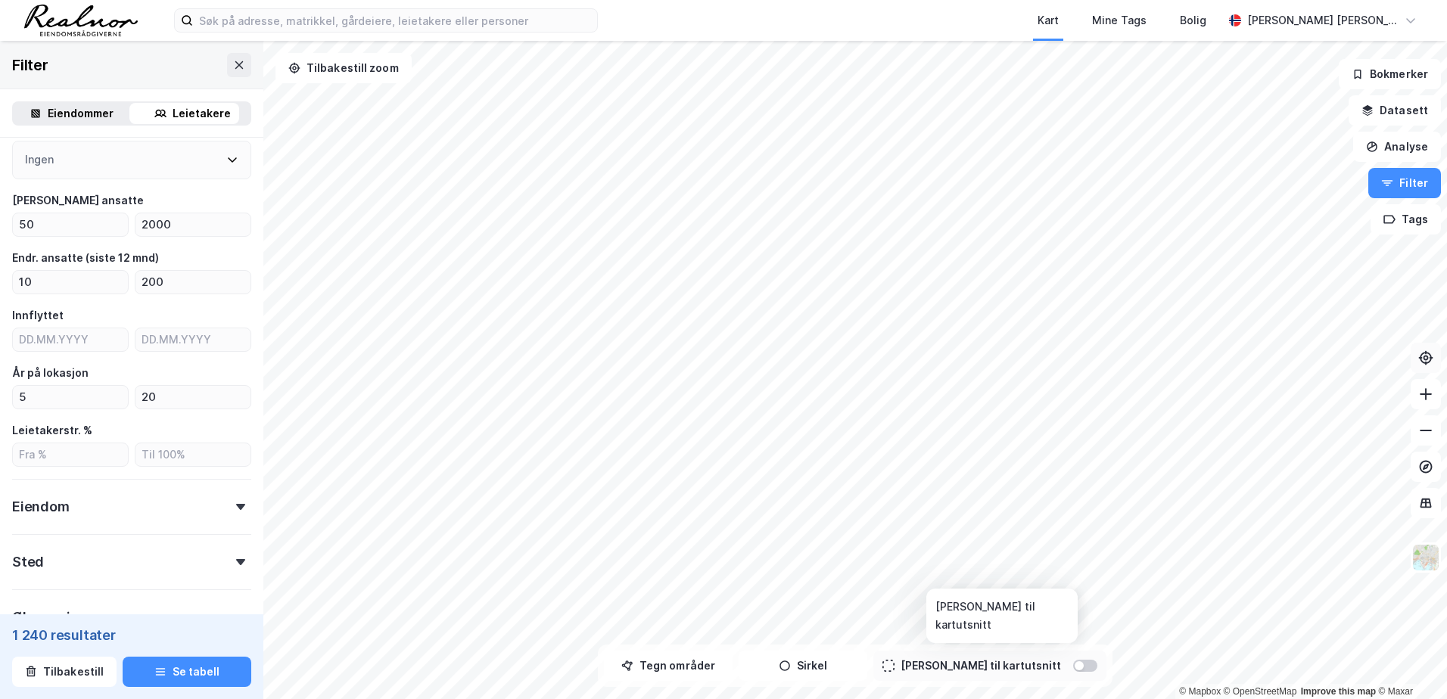
click at [1073, 665] on div at bounding box center [1085, 666] width 24 height 12
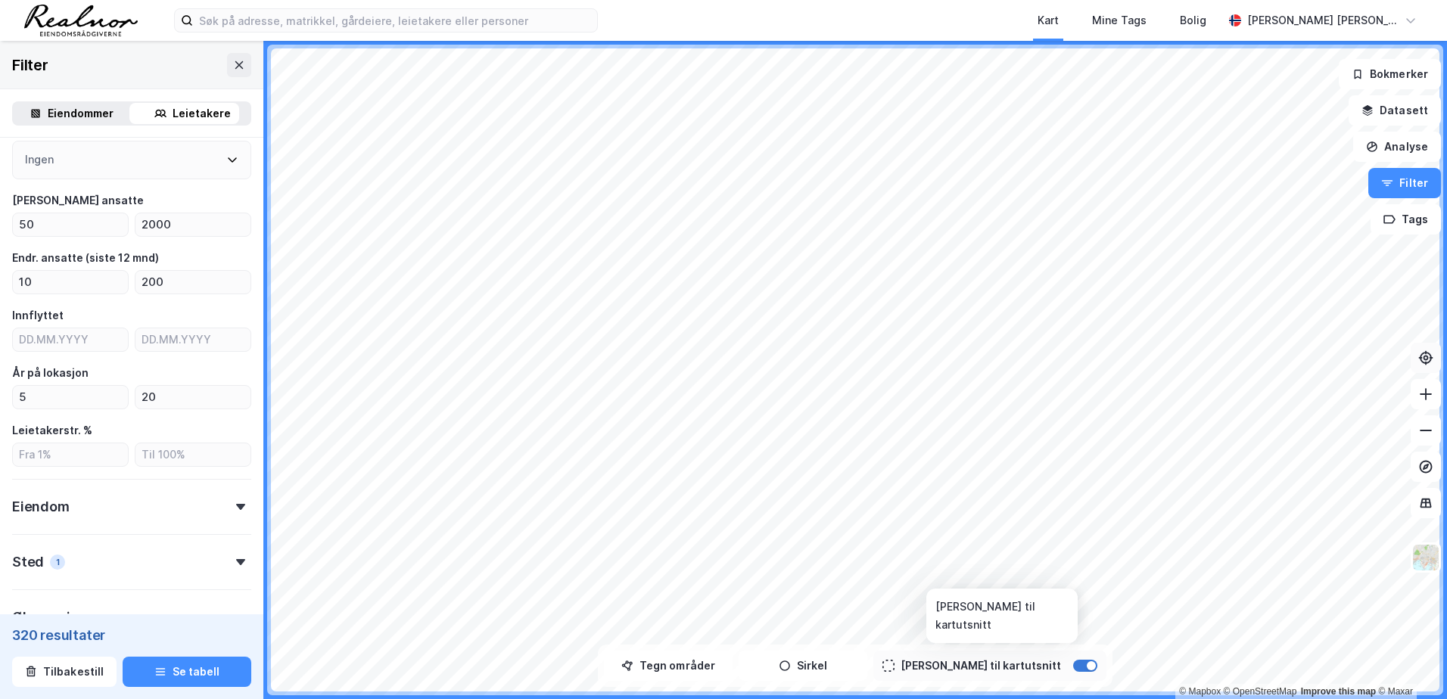
click at [1073, 666] on div at bounding box center [1085, 666] width 24 height 12
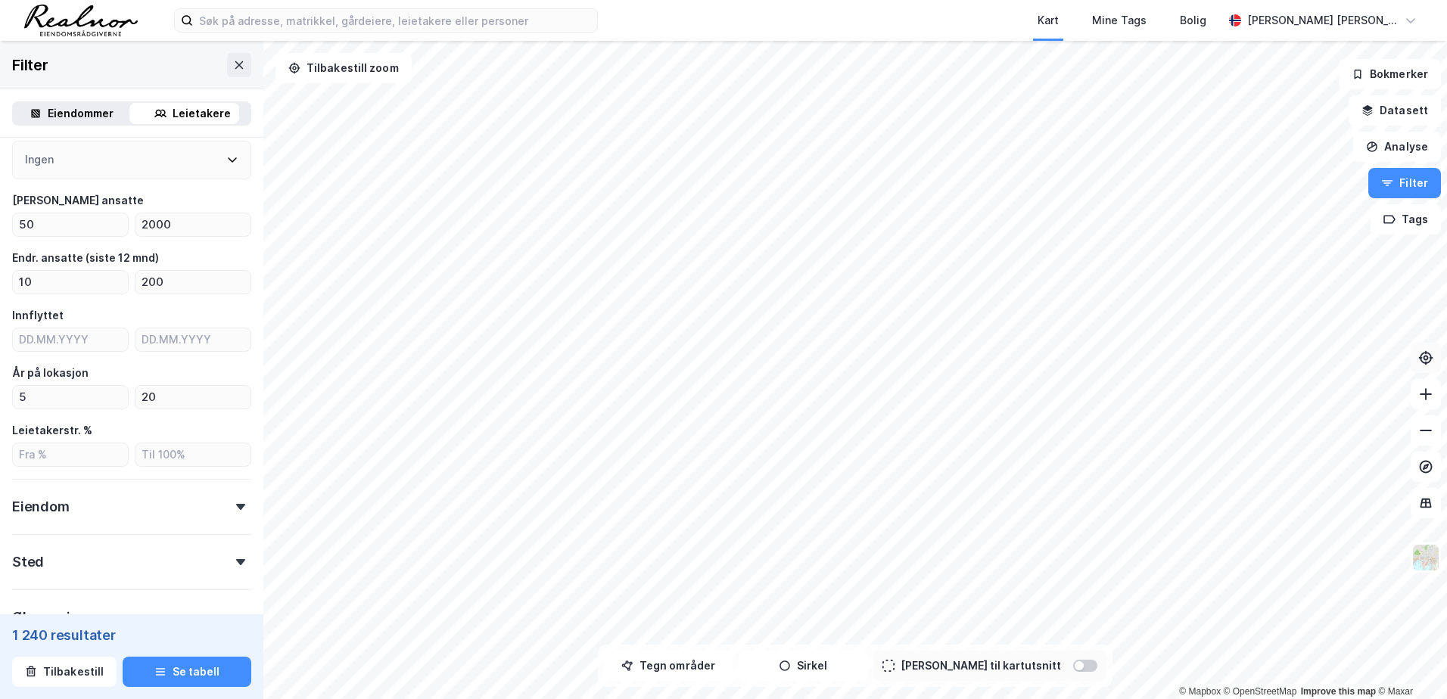
click at [688, 667] on button "Tegn områder" at bounding box center [668, 666] width 129 height 30
click at [1023, 179] on div "2 160,5m" at bounding box center [1004, 161] width 55 height 55
click at [790, 291] on div "962,3m" at bounding box center [800, 283] width 53 height 42
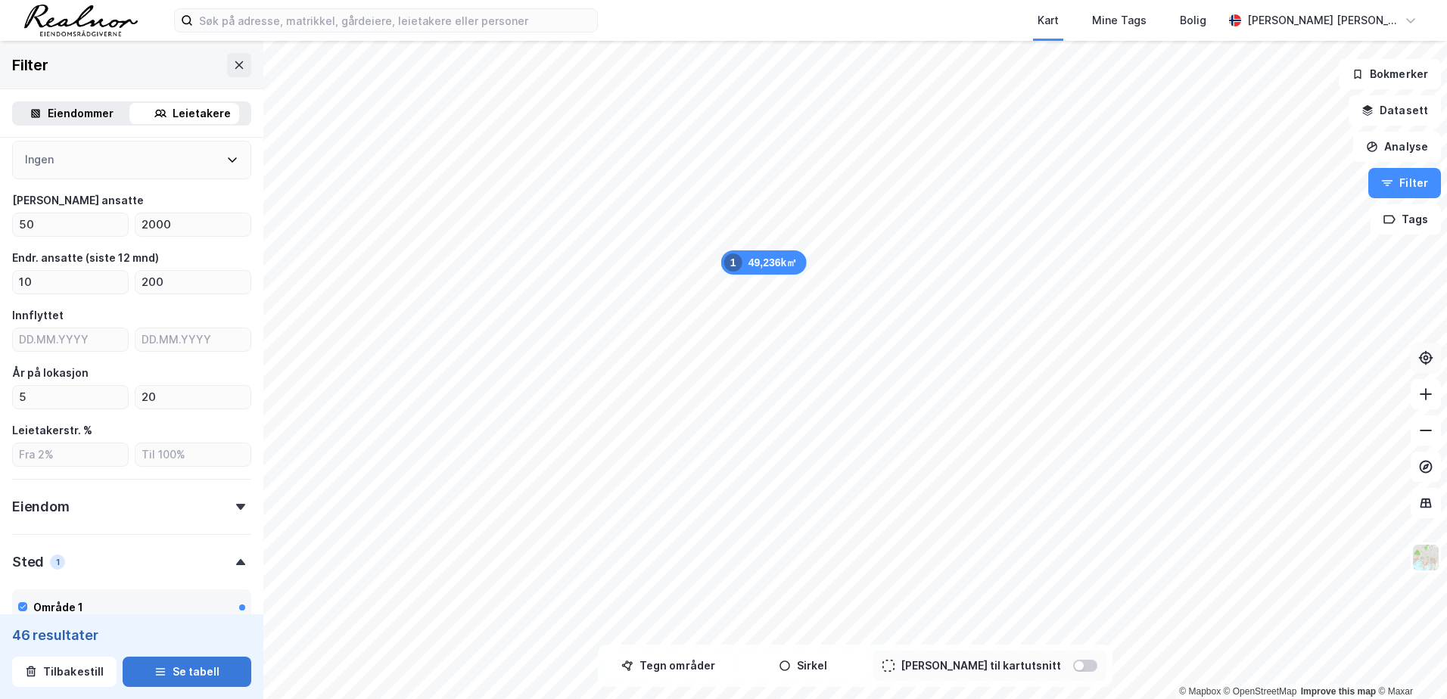
click at [199, 662] on button "Se tabell" at bounding box center [187, 672] width 129 height 30
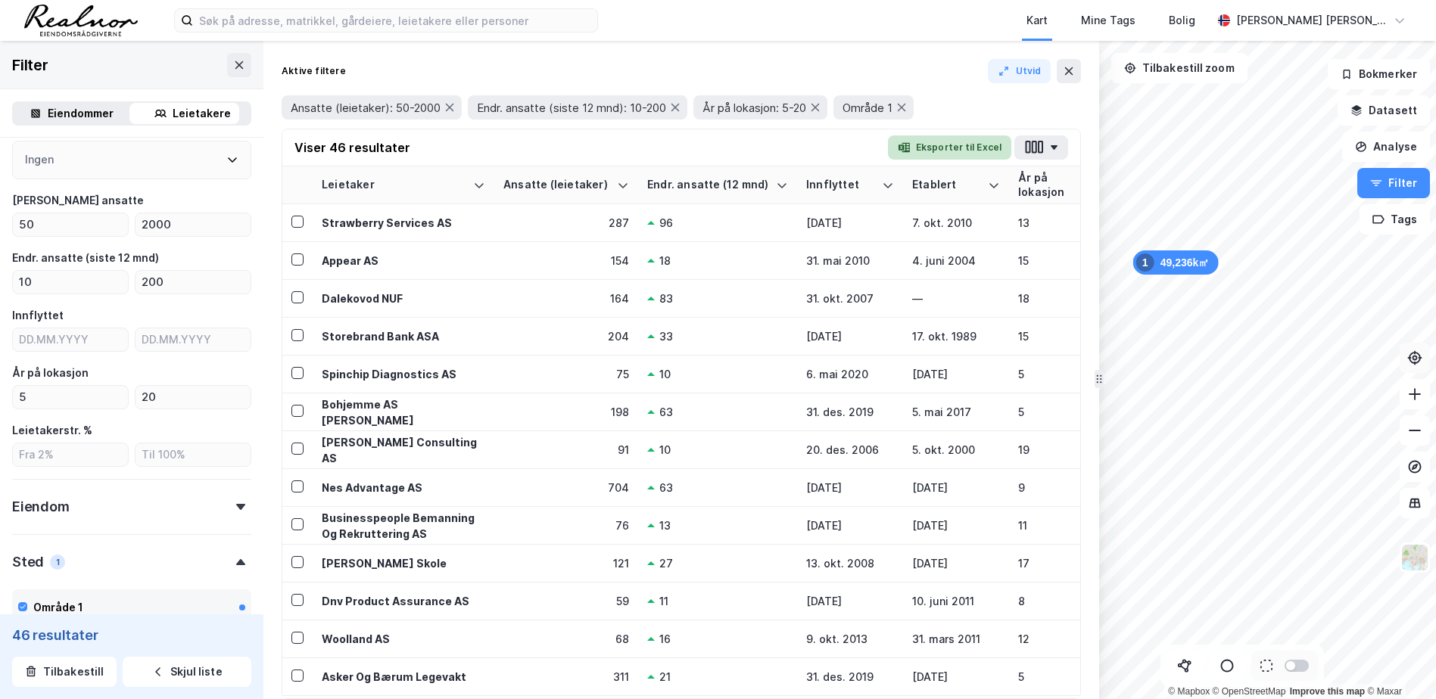
click at [952, 142] on button "Eksporter til Excel" at bounding box center [949, 148] width 123 height 24
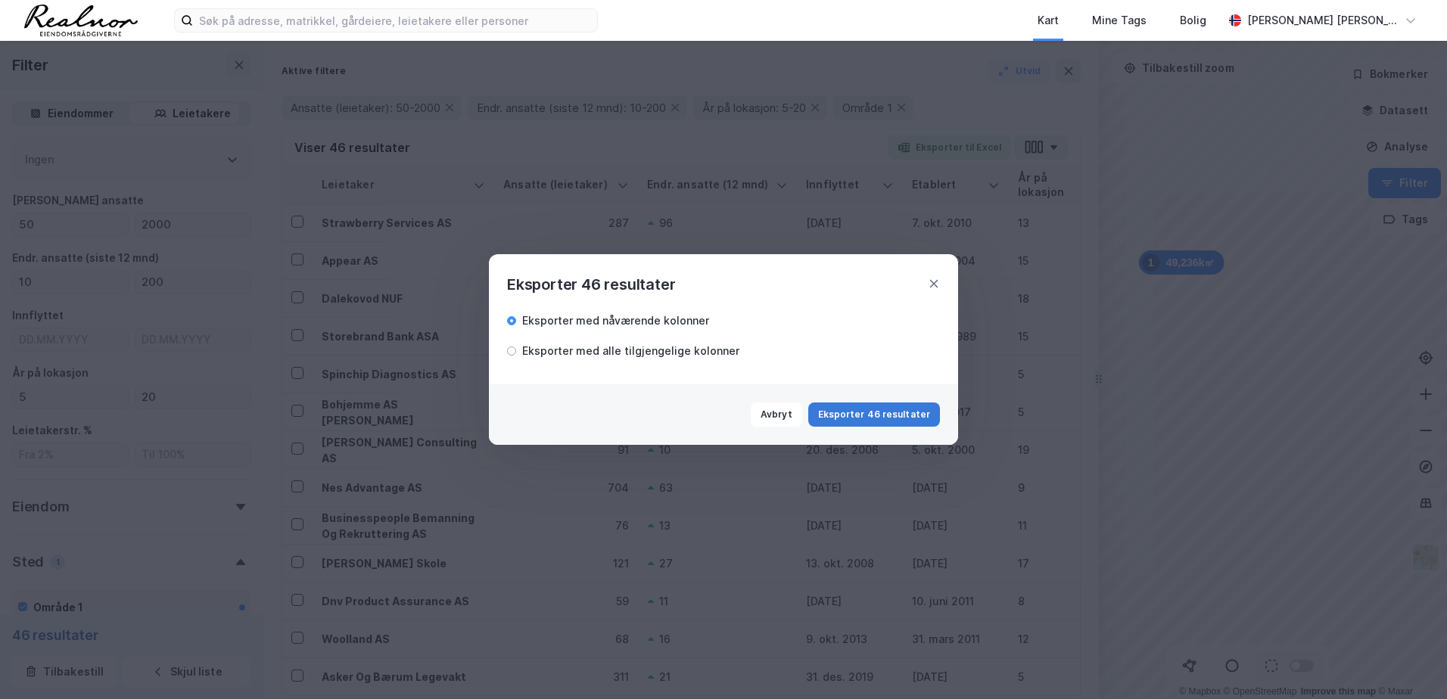
click at [886, 413] on button "Eksporter 46 resultater" at bounding box center [875, 415] width 132 height 24
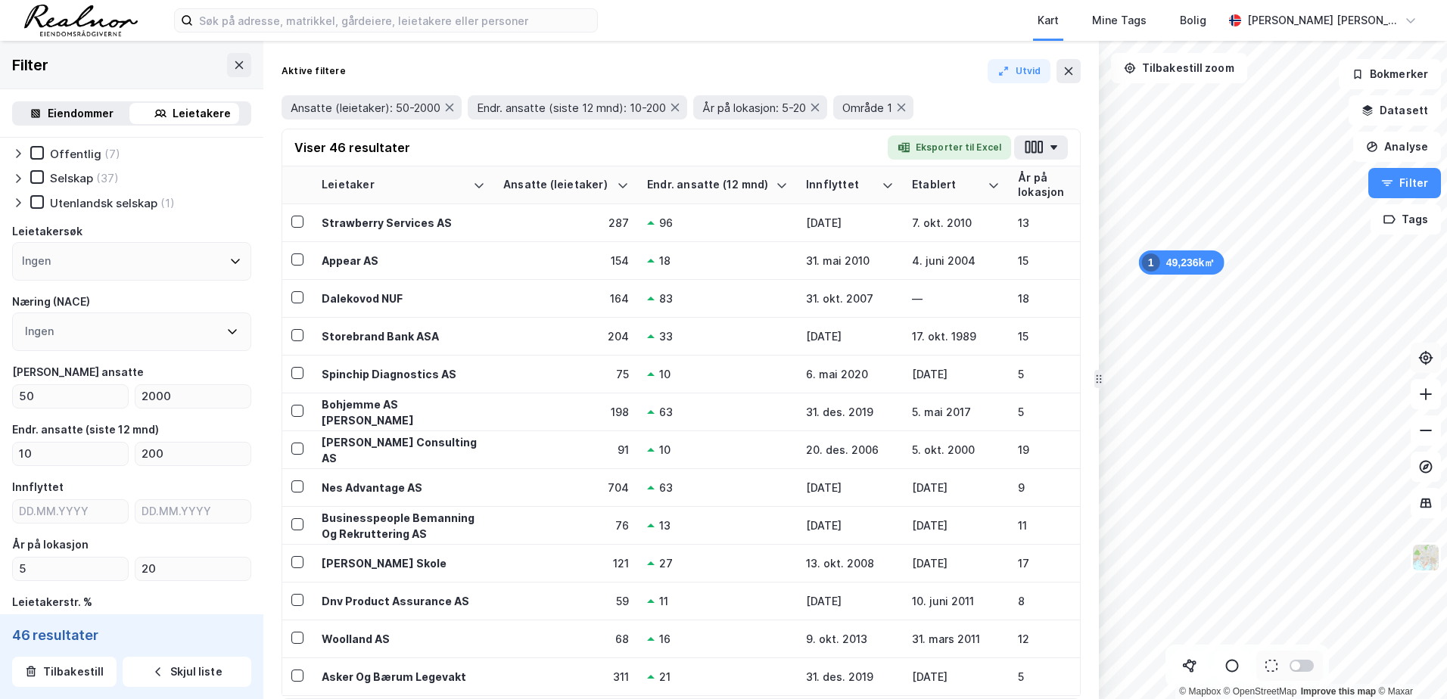
scroll to position [58, 0]
click at [46, 392] on input "50" at bounding box center [70, 393] width 115 height 23
type input "5"
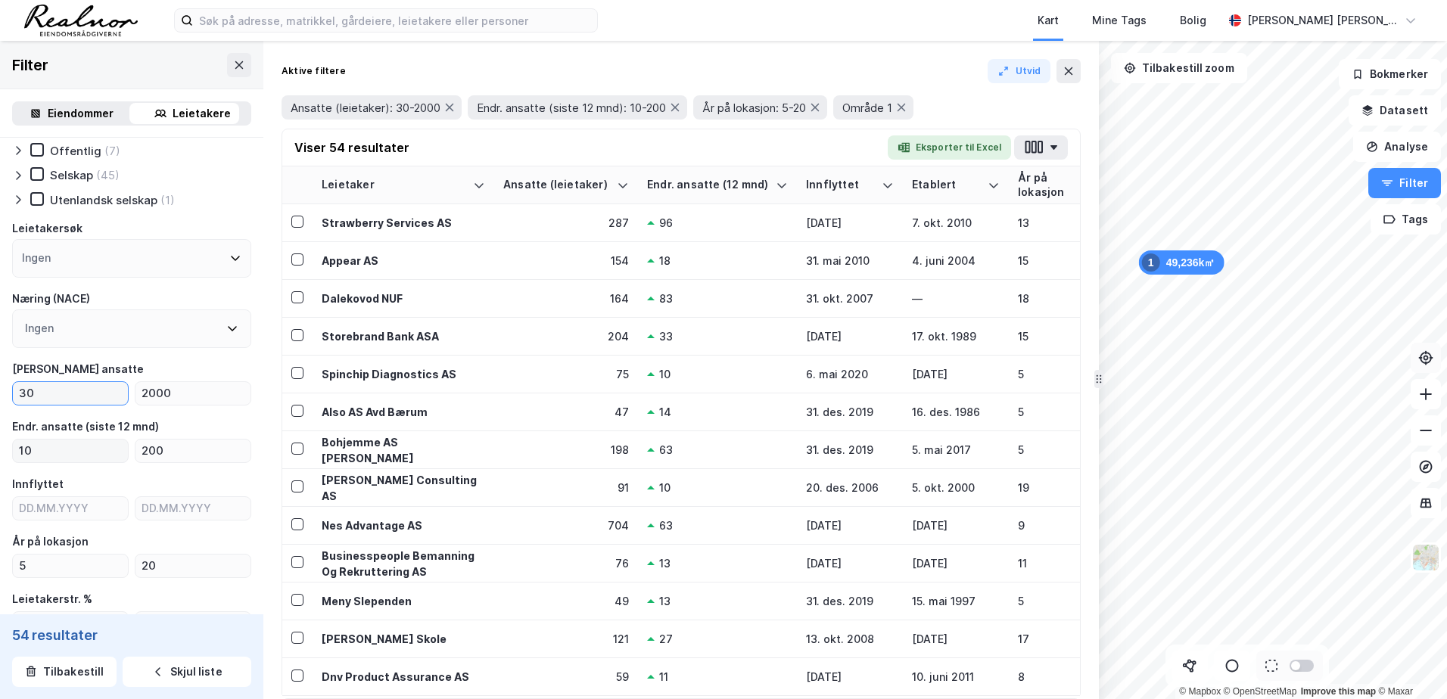
type input "30"
click at [49, 454] on input "10" at bounding box center [70, 451] width 115 height 23
type input "1"
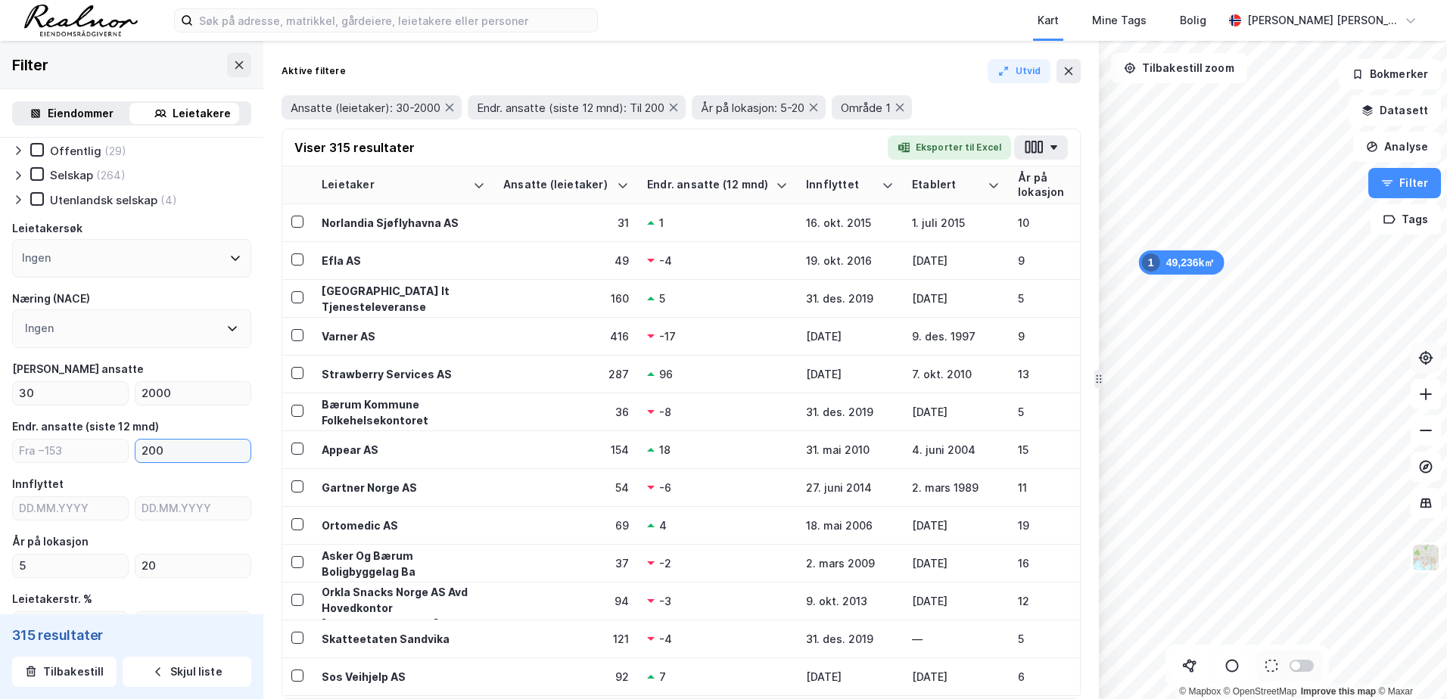
click at [181, 451] on input "200" at bounding box center [193, 451] width 115 height 23
type input "2"
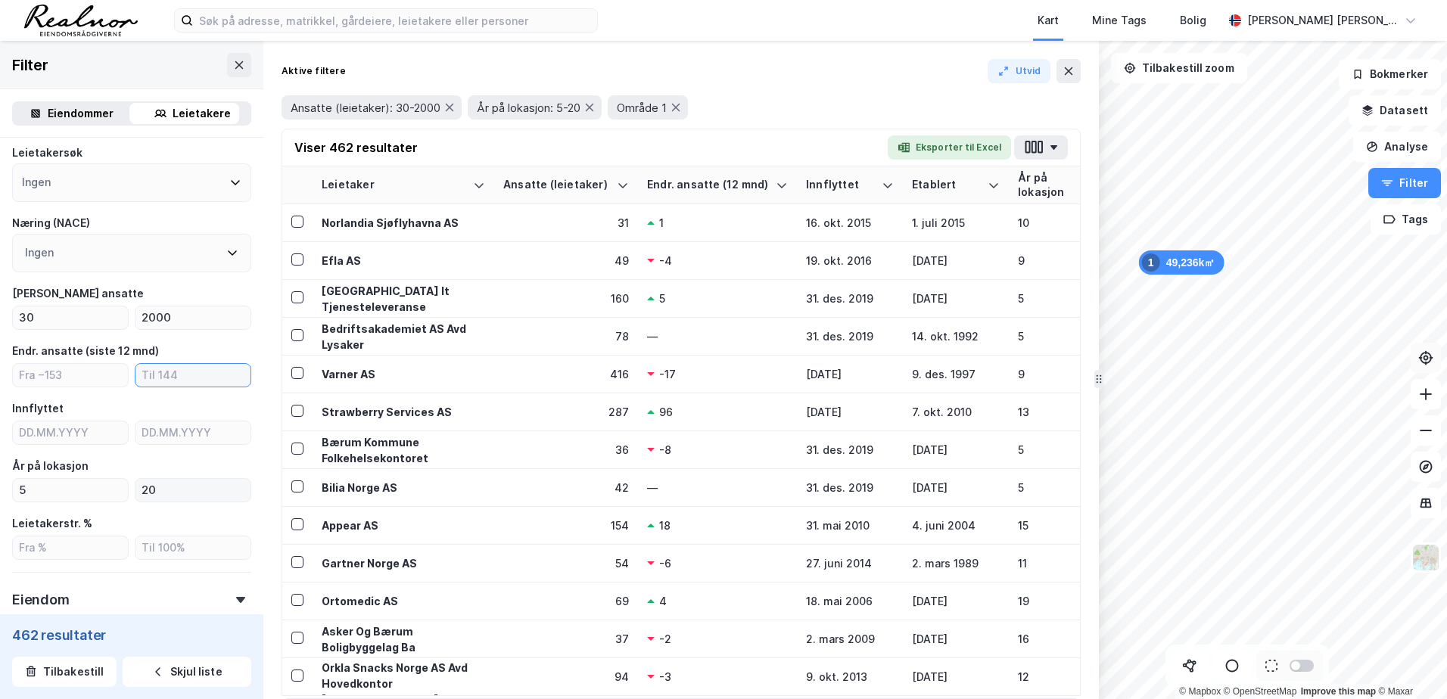
scroll to position [210, 0]
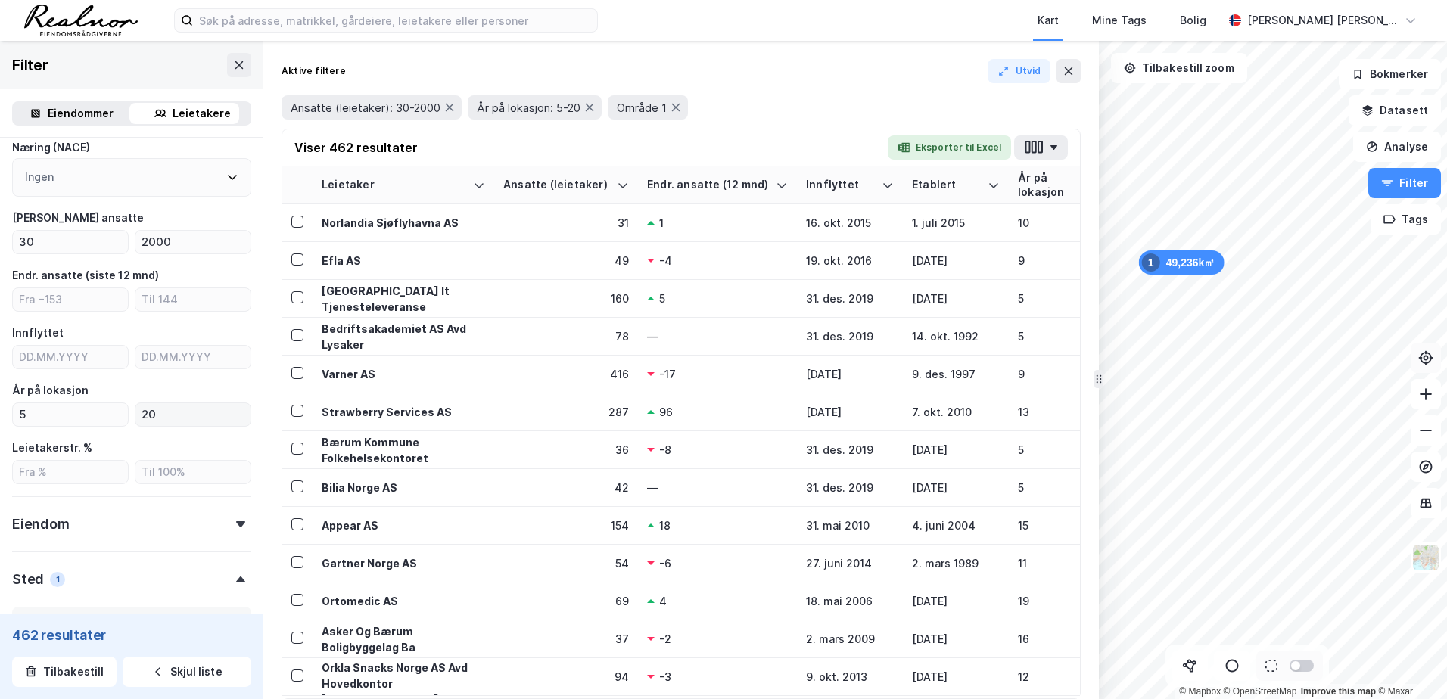
click at [158, 490] on div "Type leietaker Boligforeninger (1) Offentlig (79) Selskap (353) Utenlandsk sels…" at bounding box center [131, 399] width 239 height 918
click at [151, 415] on input "20" at bounding box center [193, 414] width 115 height 23
type input "2"
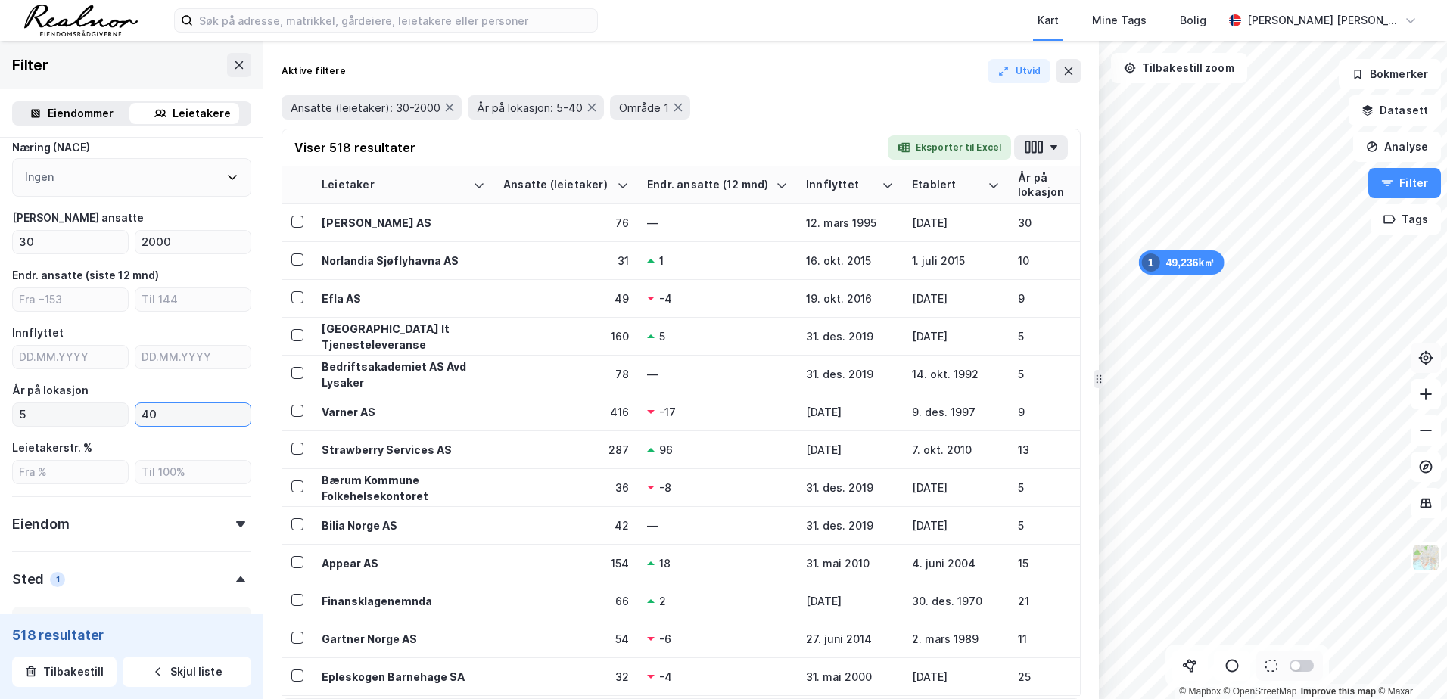
type input "40"
click at [33, 414] on input "5" at bounding box center [70, 414] width 115 height 23
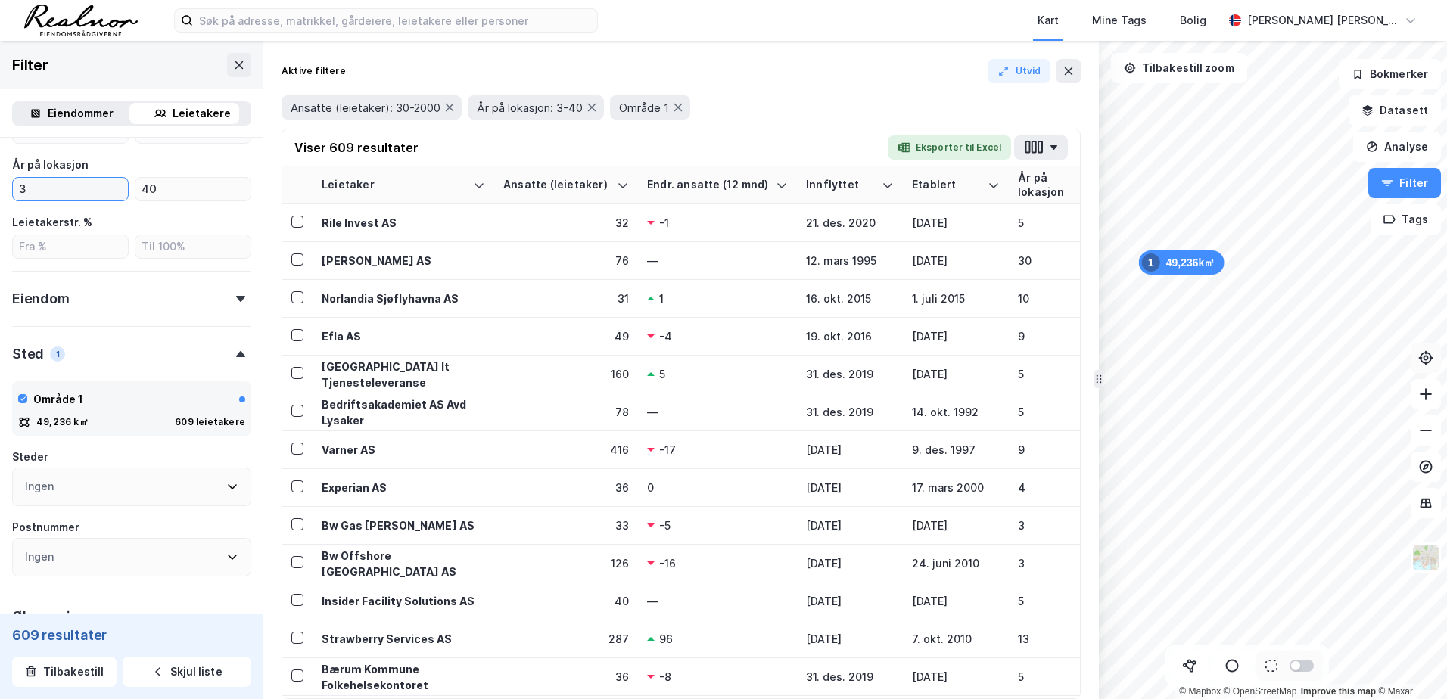
scroll to position [437, 0]
type input "3"
click at [628, 375] on div "49,236k㎡ 1 © Mapbox © OpenStreetMap Improve this map © Maxar Filter Eiendommer …" at bounding box center [723, 370] width 1447 height 659
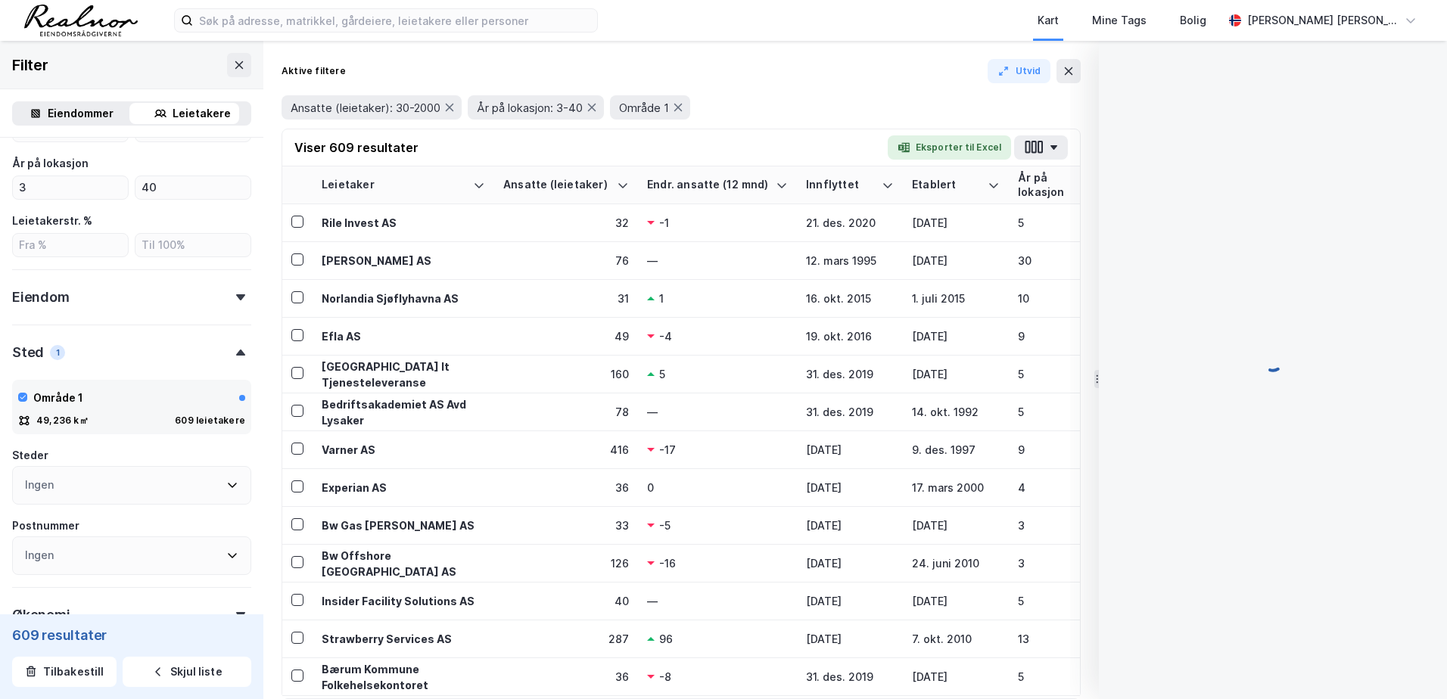
click at [1101, 380] on div at bounding box center [1273, 370] width 348 height 659
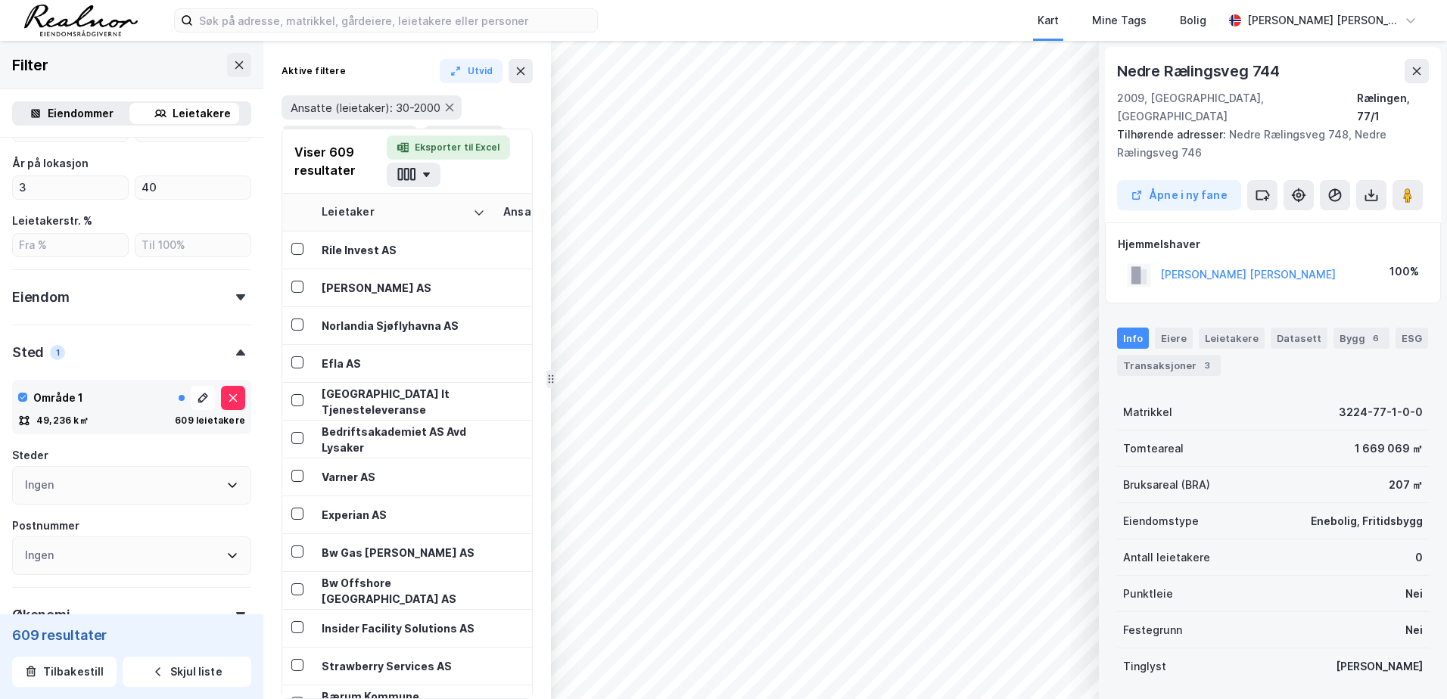
drag, startPoint x: 1097, startPoint y: 378, endPoint x: 68, endPoint y: 382, distance: 1028.8
click at [68, 382] on div "Filter Eiendommer Leietakere Type leietaker Boligforeninger (1) Offentlig (89) …" at bounding box center [275, 370] width 551 height 659
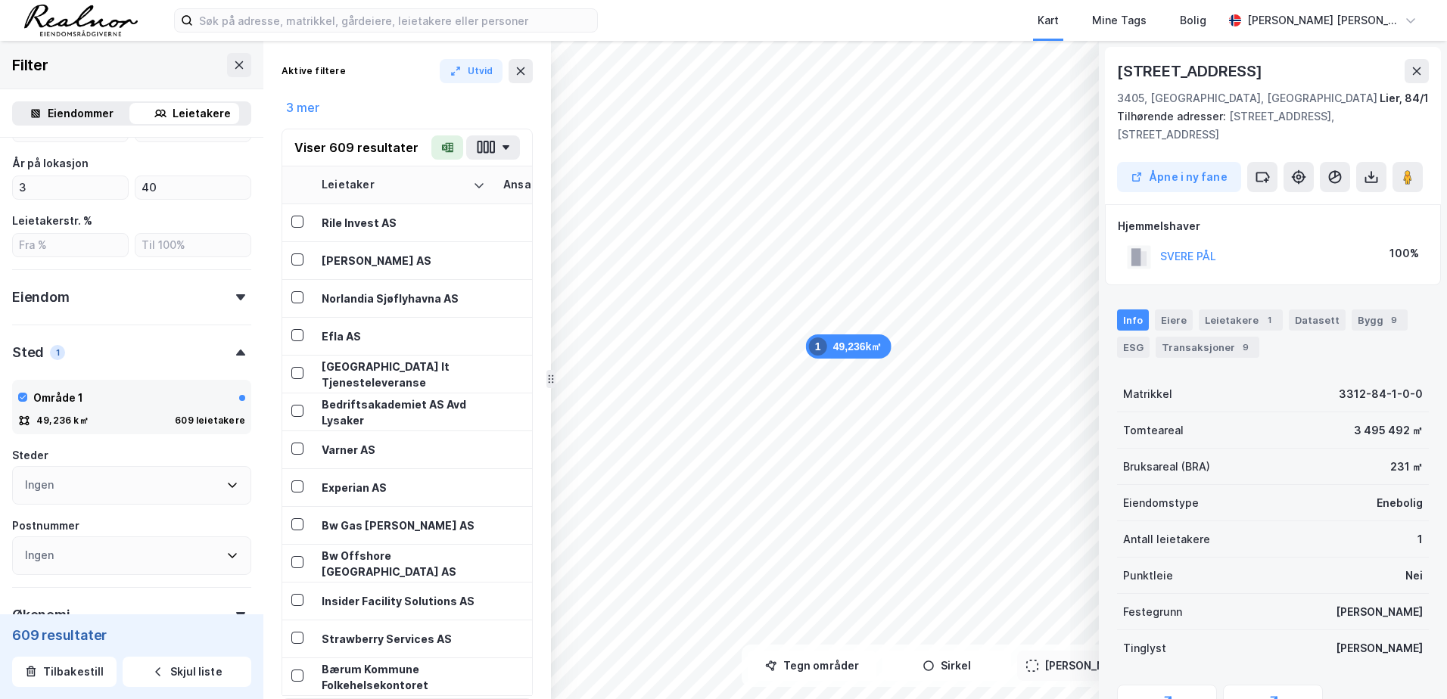
drag, startPoint x: 550, startPoint y: 383, endPoint x: 273, endPoint y: 383, distance: 277.1
click at [1419, 70] on icon at bounding box center [1417, 71] width 8 height 8
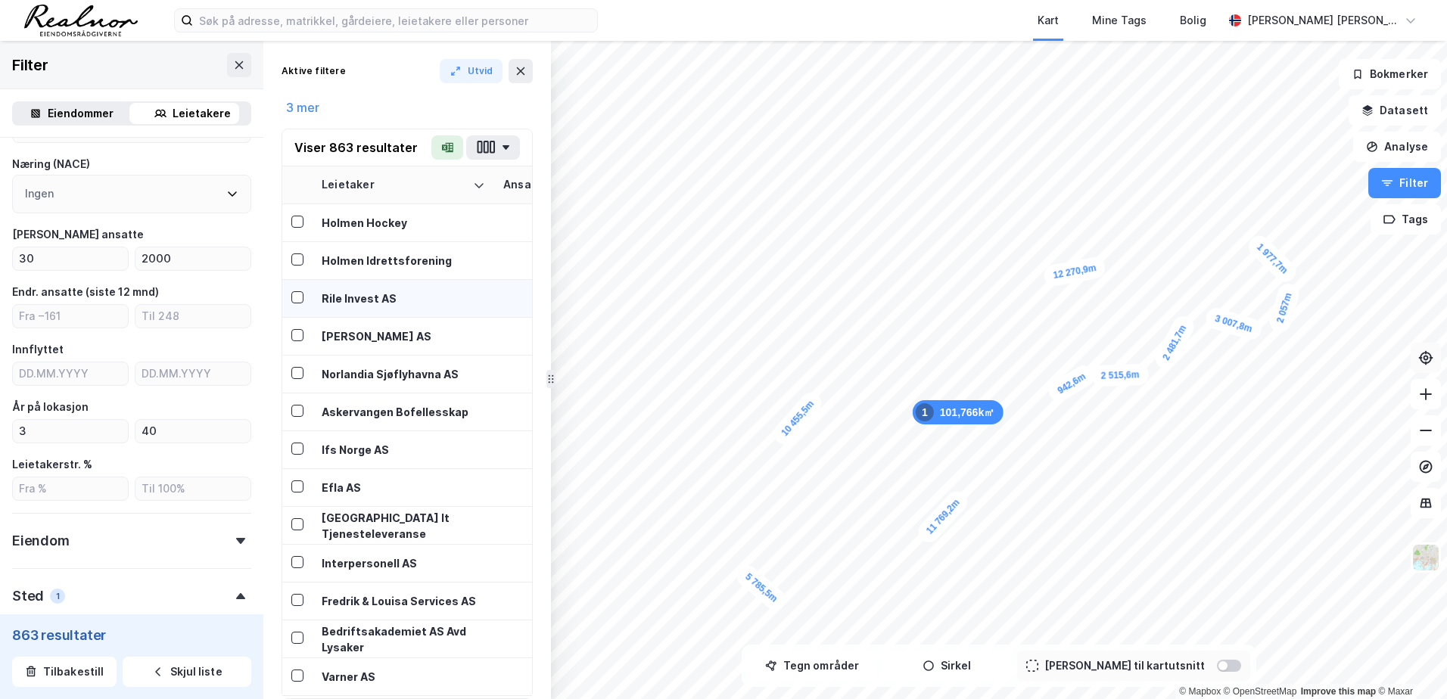
scroll to position [189, 0]
click at [164, 261] on input "2000" at bounding box center [193, 262] width 115 height 23
type input "2"
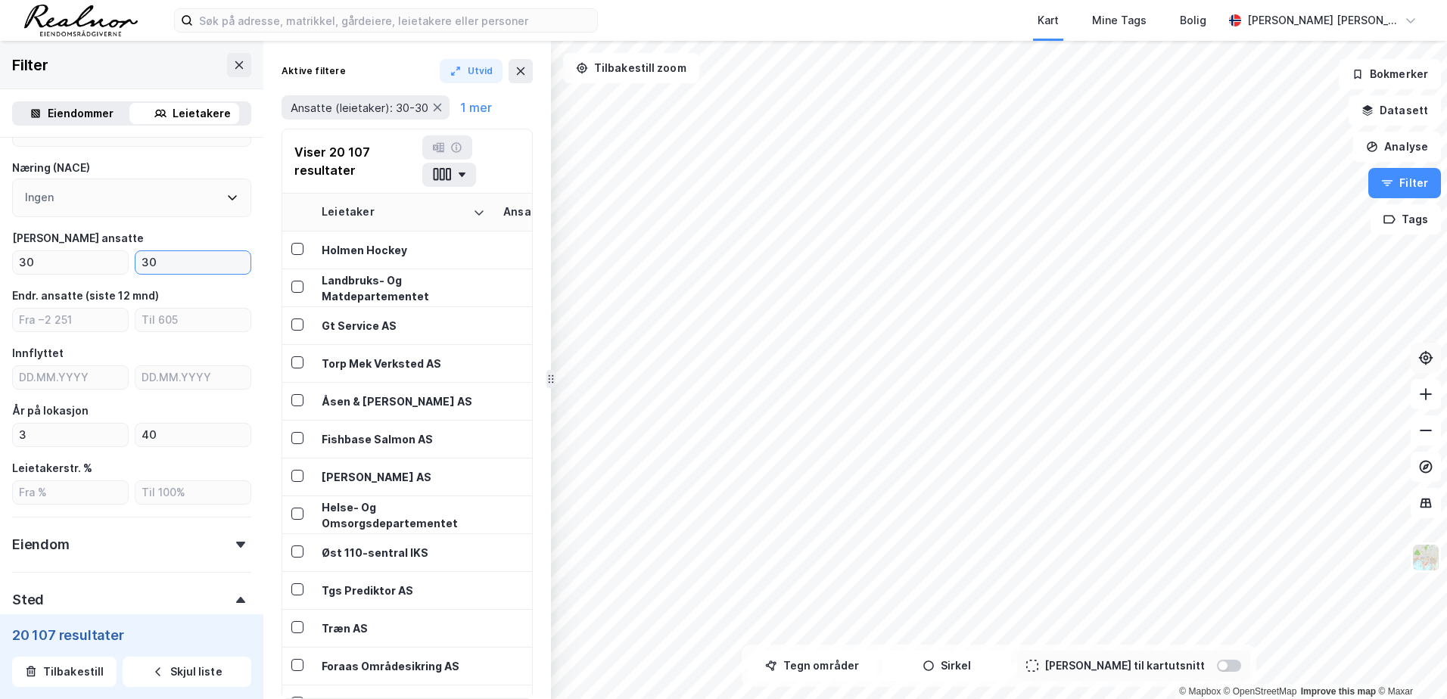
type input "3"
type input "400"
click at [840, 668] on button "Tegn områder" at bounding box center [812, 666] width 129 height 30
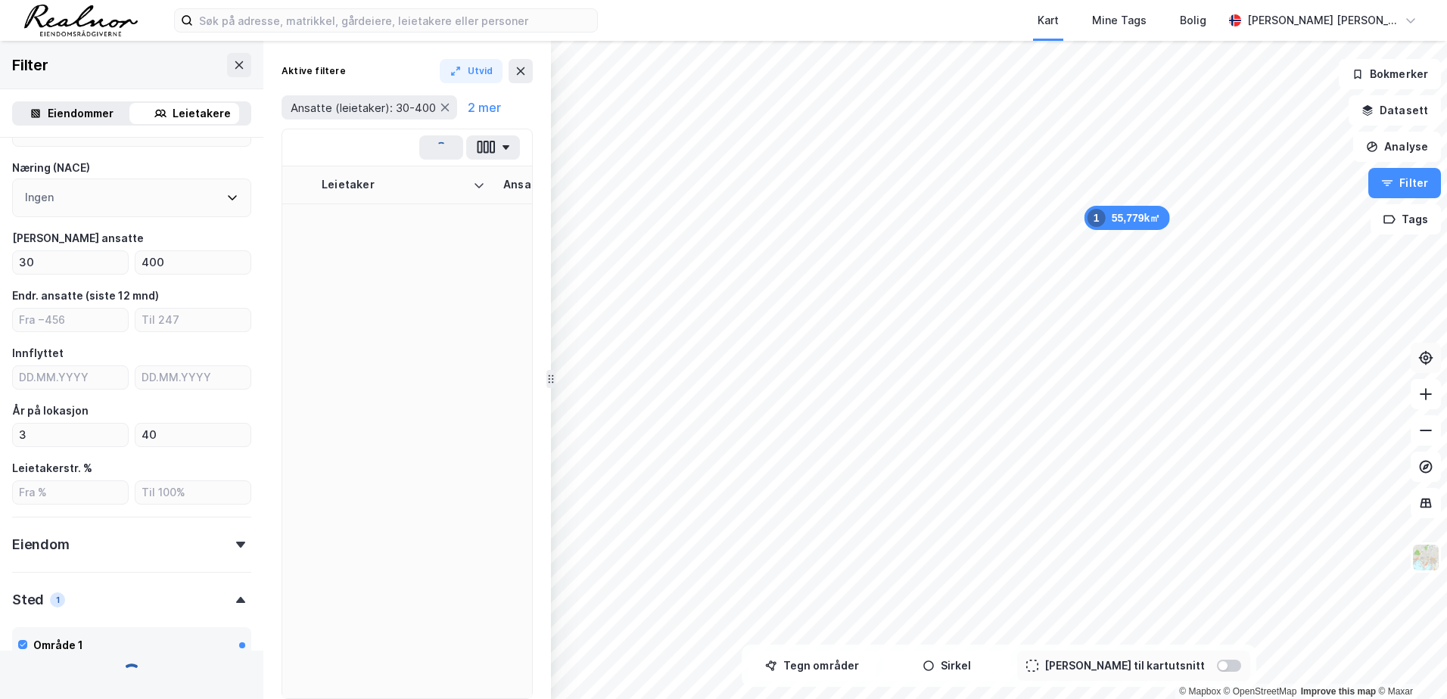
scroll to position [522, 0]
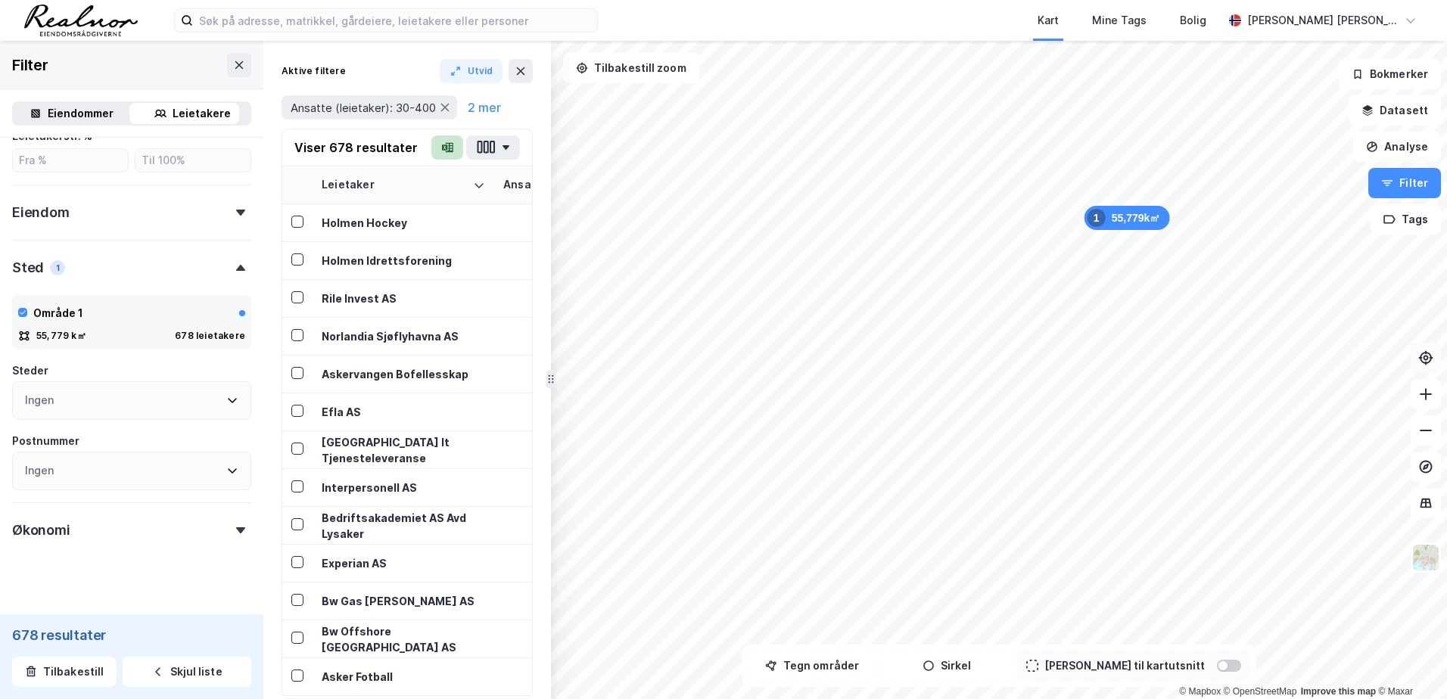
click at [453, 144] on button "button" at bounding box center [448, 148] width 32 height 24
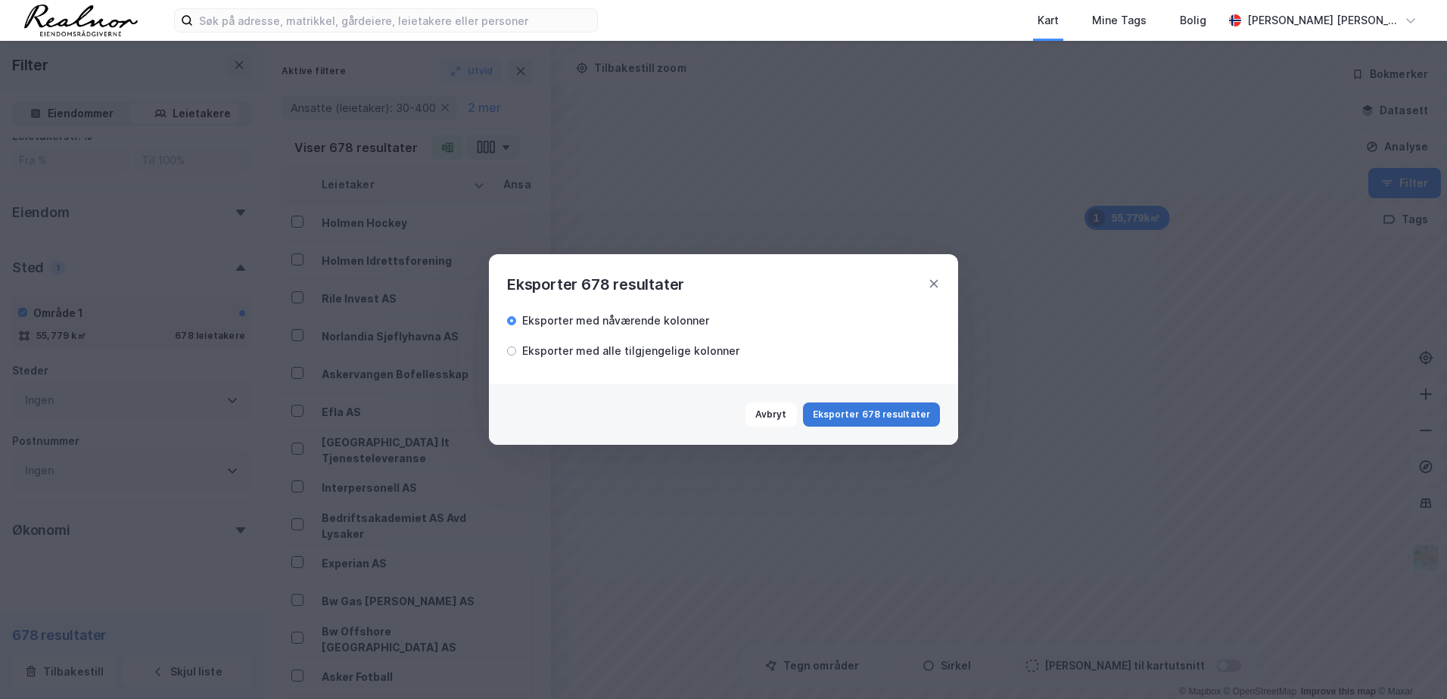
click at [879, 414] on button "Eksporter 678 resultater" at bounding box center [871, 415] width 137 height 24
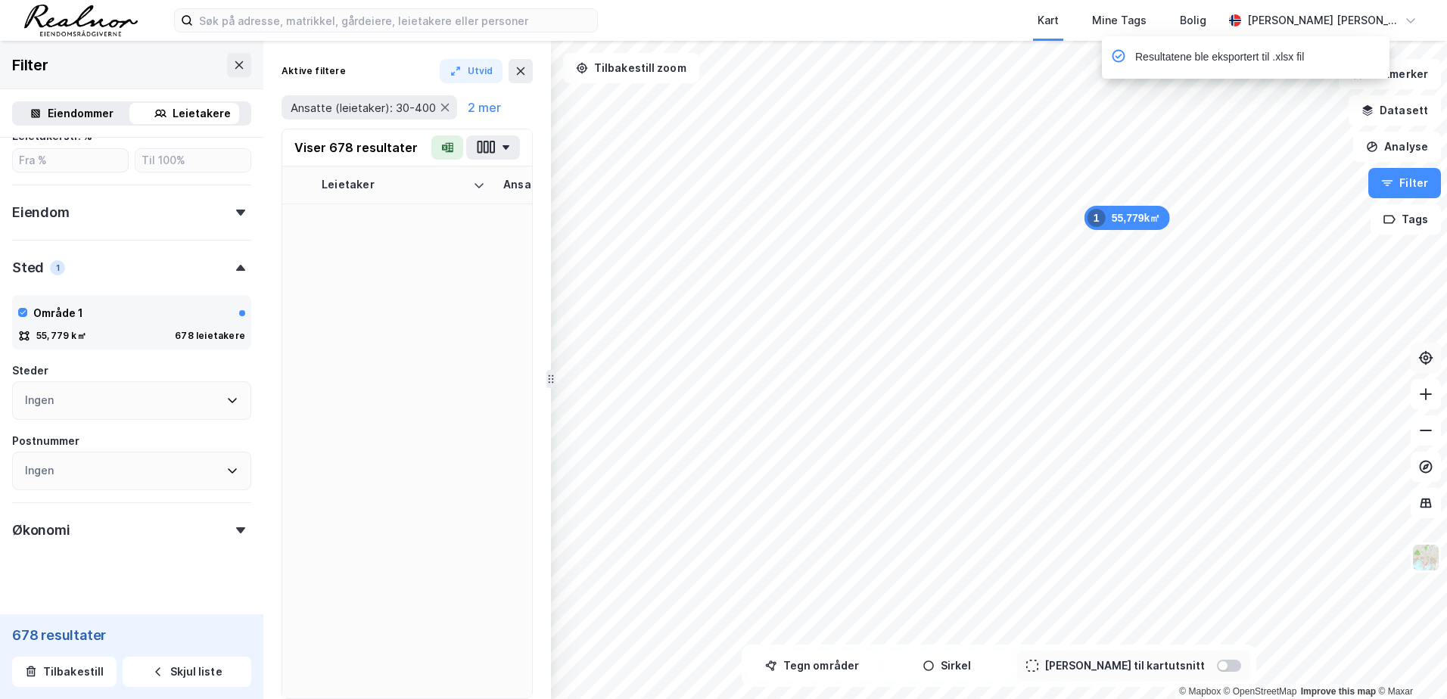
scroll to position [1788, 0]
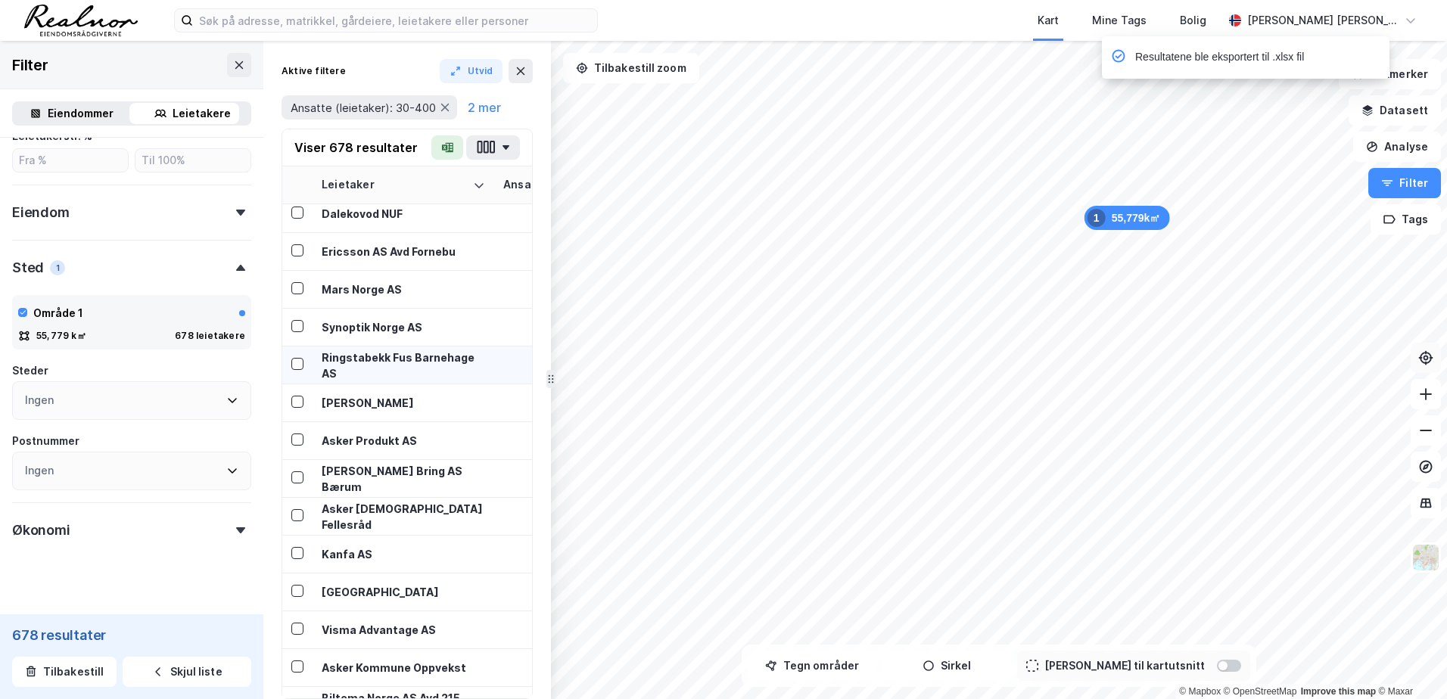
drag, startPoint x: 549, startPoint y: 380, endPoint x: 381, endPoint y: 369, distance: 168.4
click at [381, 369] on div "55,779k㎡ 1 © Mapbox © OpenStreetMap Improve this map © Maxar Filter Eiendommer …" at bounding box center [723, 370] width 1447 height 659
